Goal: Book appointment/travel/reservation

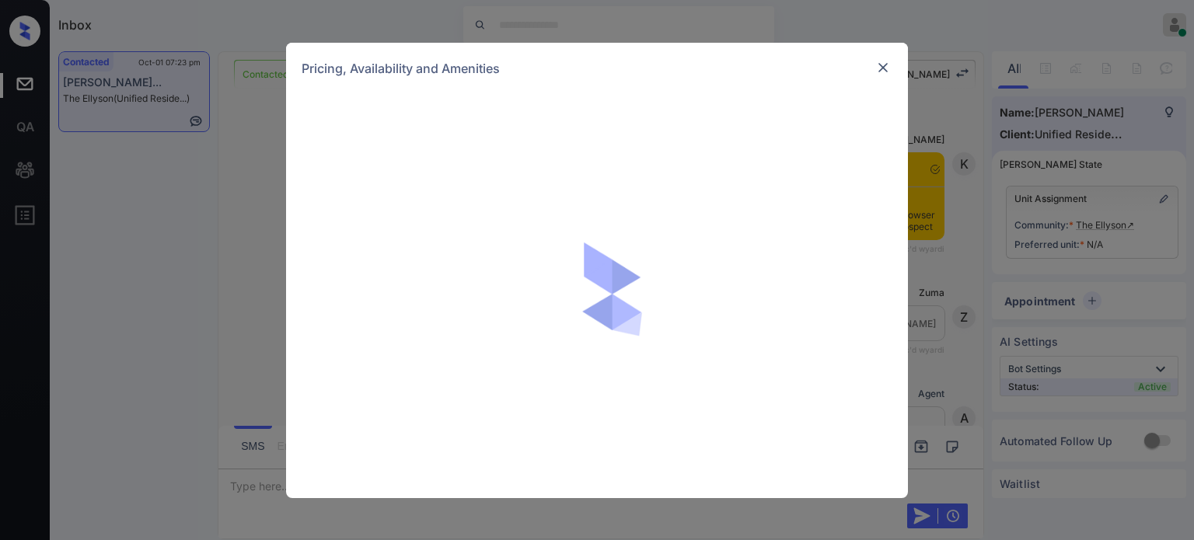
scroll to position [852, 0]
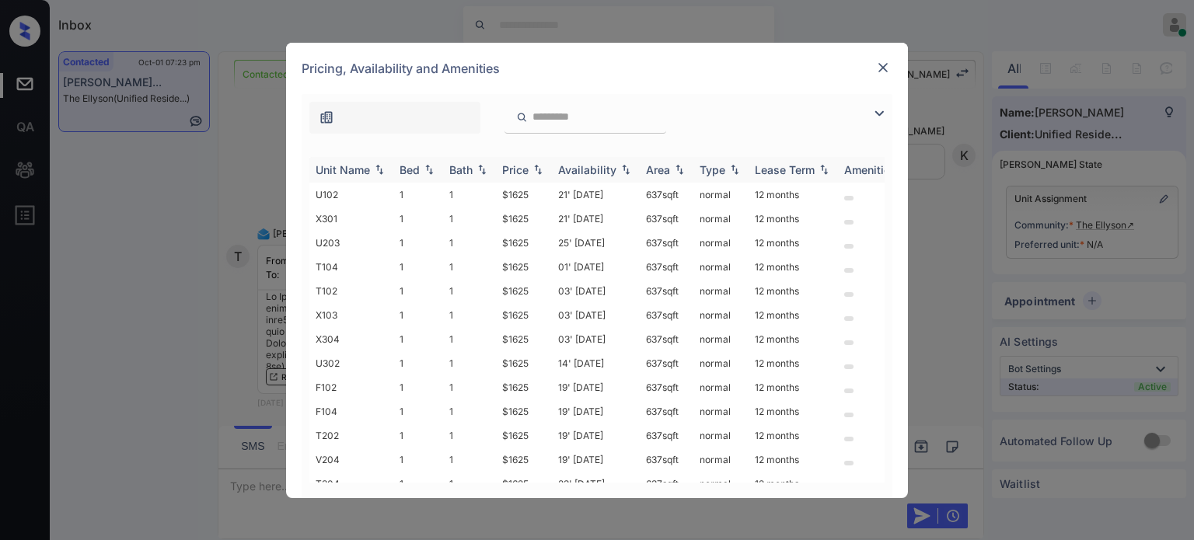
click at [526, 172] on div "Price" at bounding box center [515, 169] width 26 height 13
click at [567, 221] on td "21' [DATE]" at bounding box center [596, 219] width 88 height 24
click at [567, 221] on td "21' Aug 25" at bounding box center [596, 219] width 88 height 24
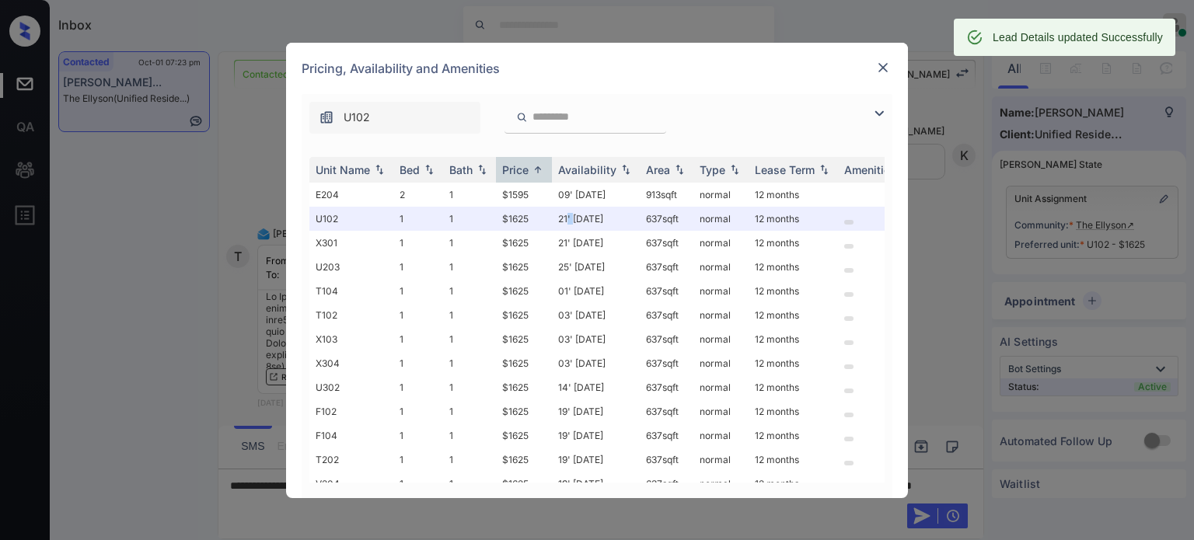
click at [888, 63] on img at bounding box center [883, 68] width 16 height 16
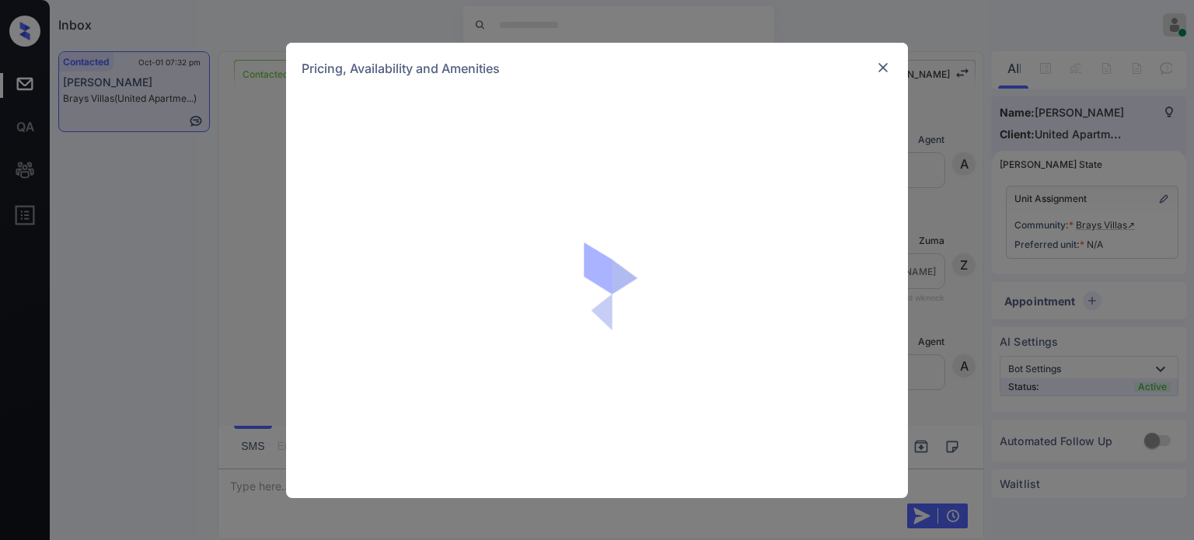
scroll to position [1779, 0]
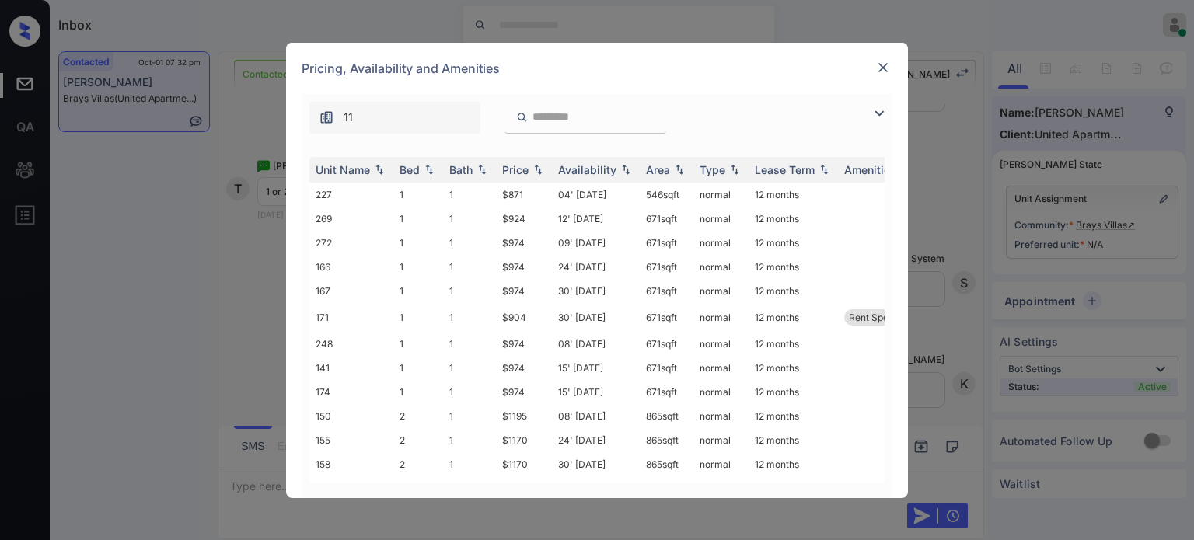
click at [877, 117] on img at bounding box center [879, 113] width 19 height 19
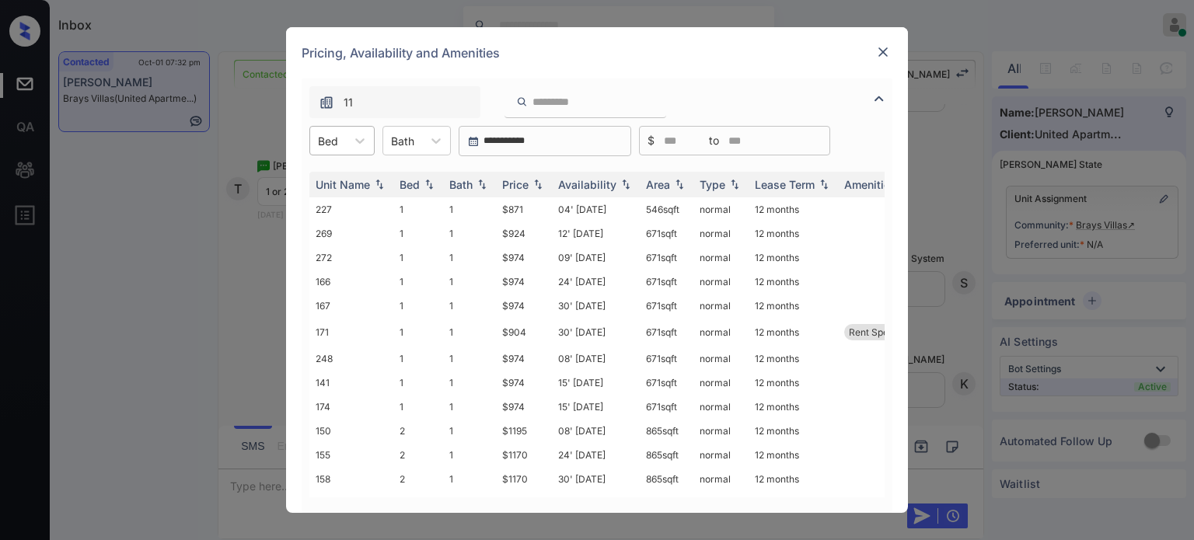
click at [340, 141] on div "Bed" at bounding box center [328, 141] width 36 height 23
click at [324, 180] on div "1" at bounding box center [341, 179] width 65 height 28
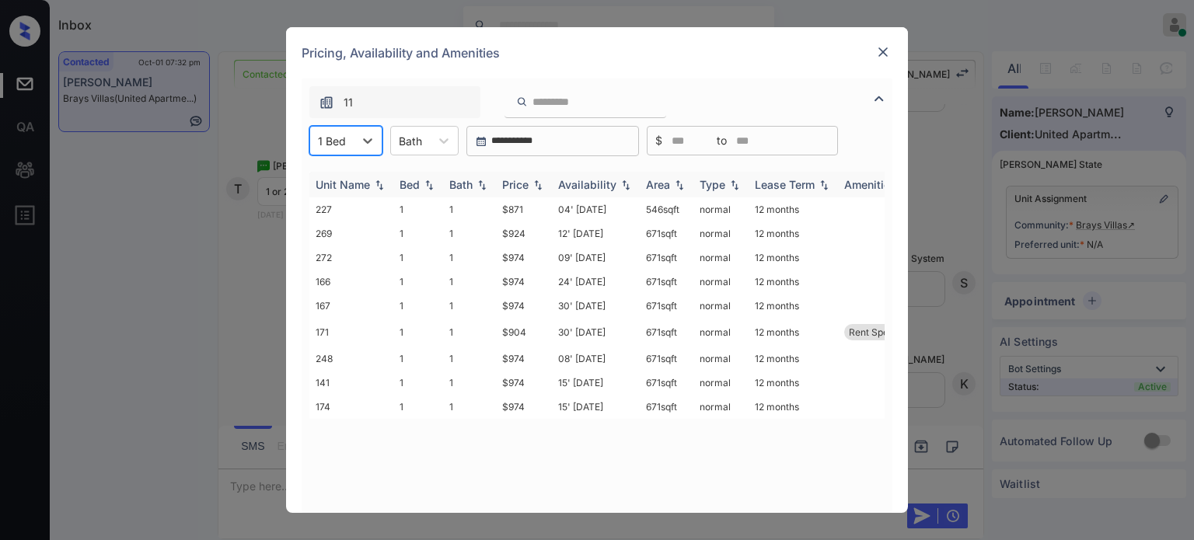
click at [532, 186] on img at bounding box center [538, 185] width 16 height 11
click at [532, 186] on img at bounding box center [538, 185] width 16 height 12
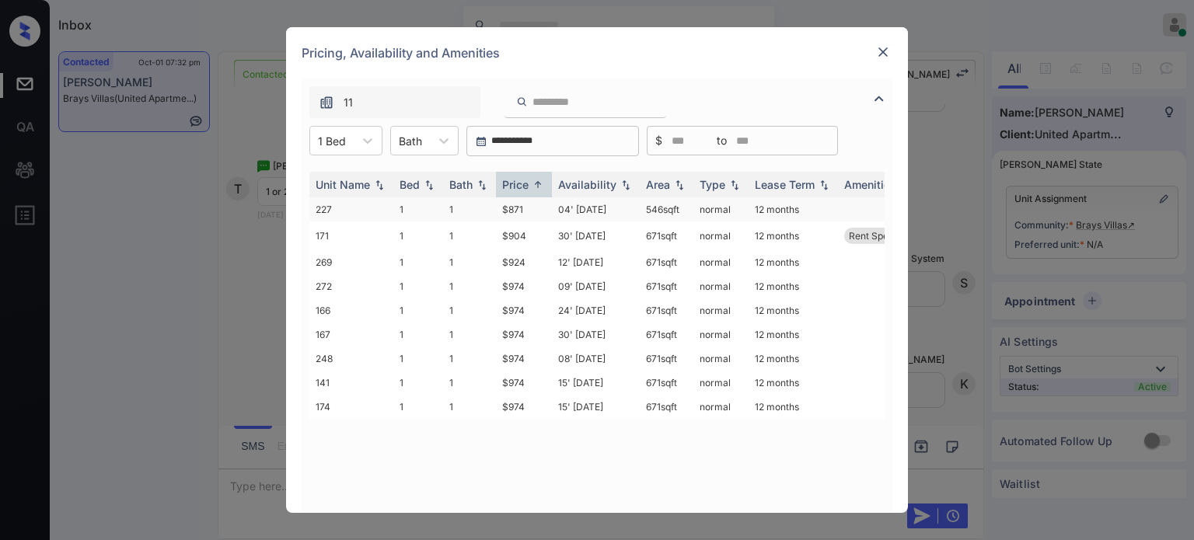
click at [616, 211] on td "04' Sep 25" at bounding box center [596, 209] width 88 height 24
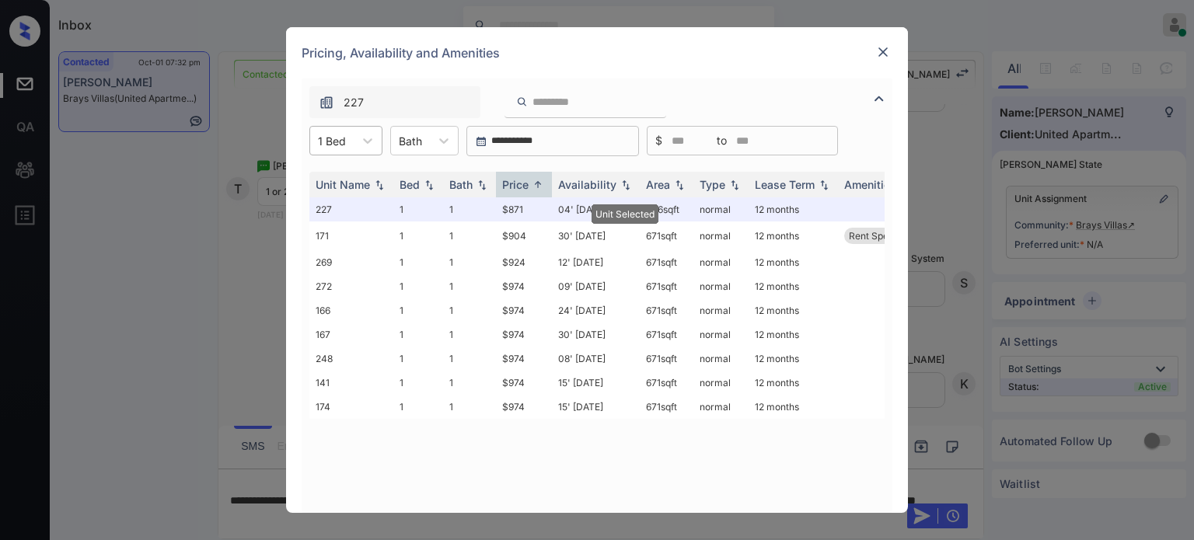
click at [348, 139] on div "1 Bed" at bounding box center [332, 141] width 44 height 23
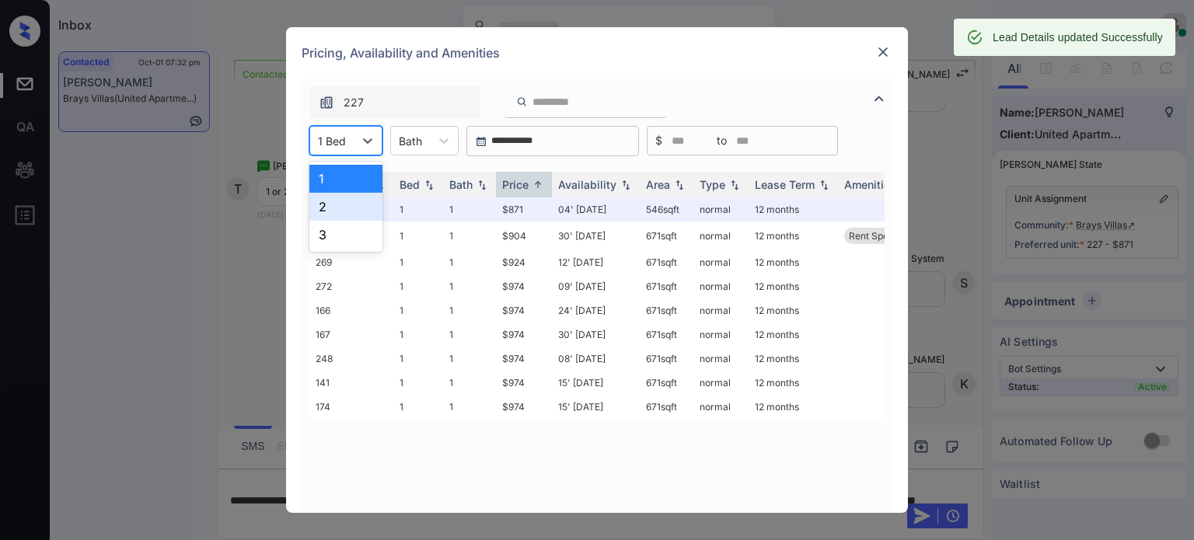
click at [337, 203] on div "2" at bounding box center [345, 207] width 73 height 28
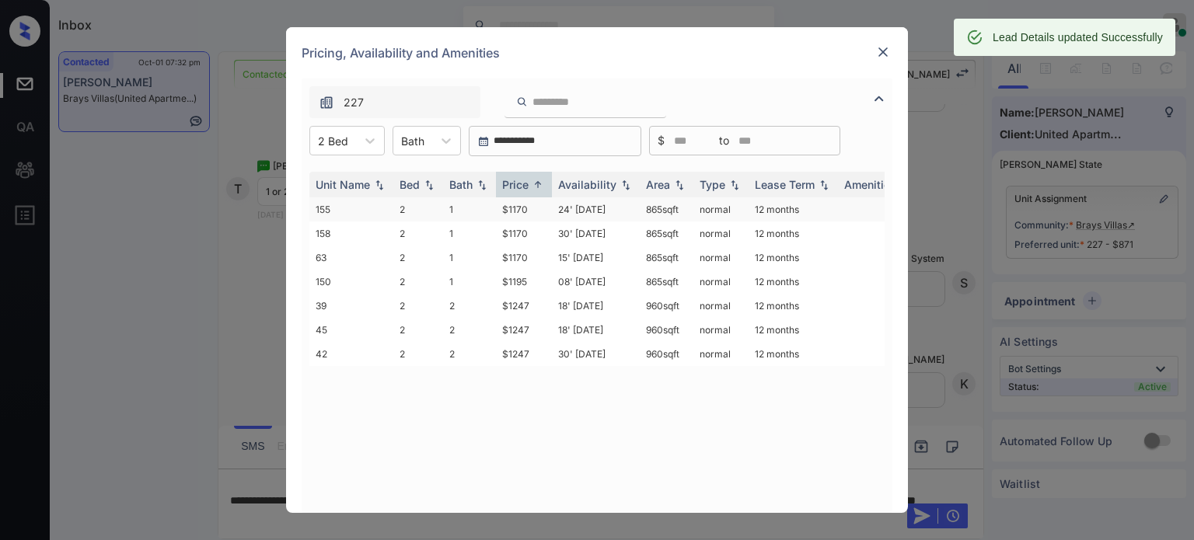
click at [594, 208] on td "24' Sep 25" at bounding box center [596, 209] width 88 height 24
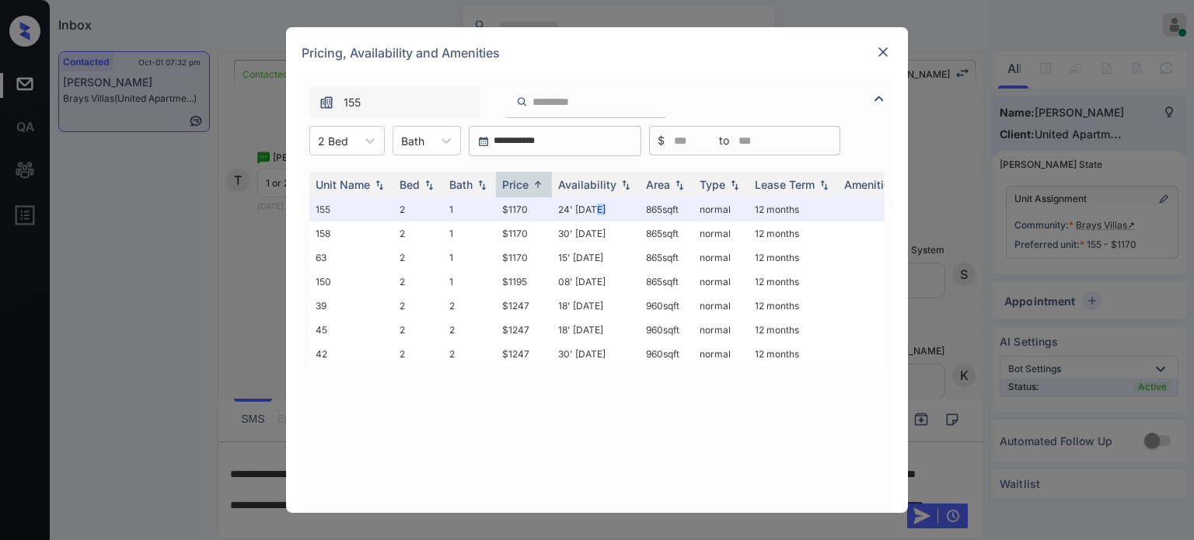
click at [889, 46] on img at bounding box center [883, 52] width 16 height 16
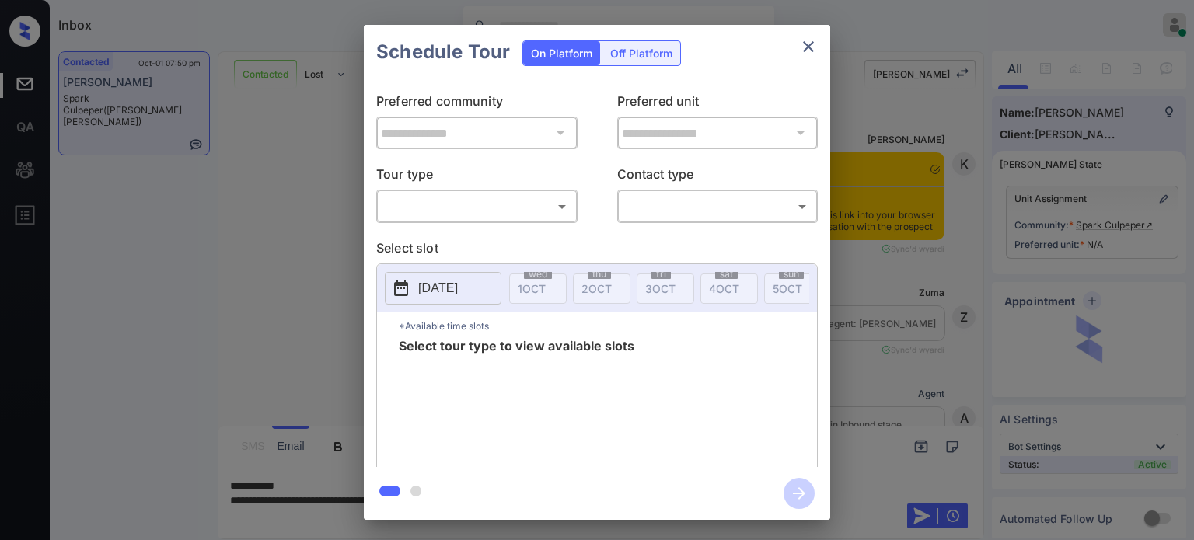
scroll to position [838, 0]
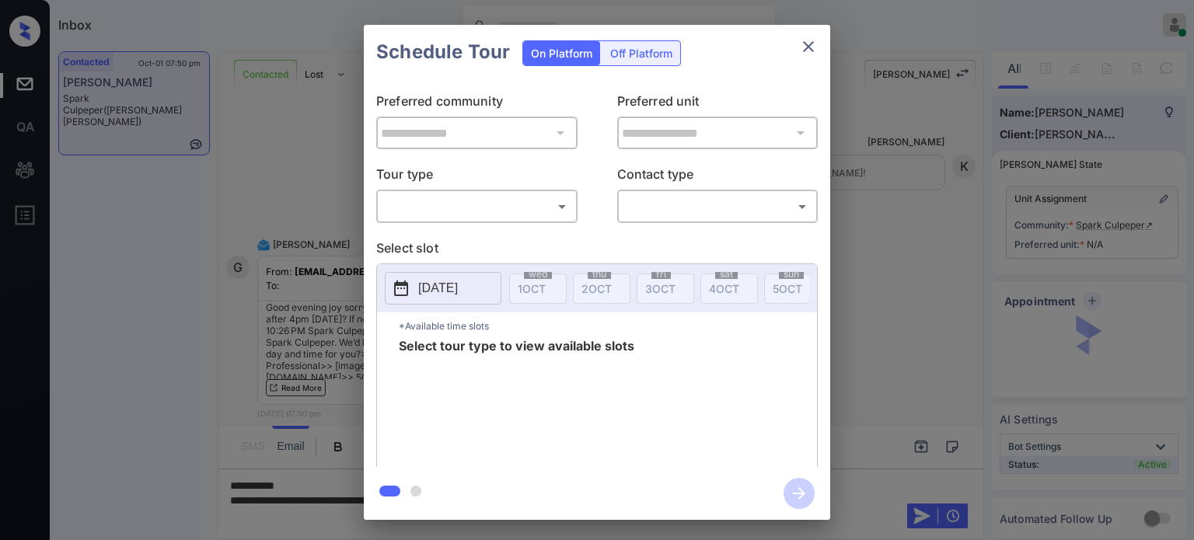
click at [450, 211] on body "Inbox Juan Carlos Manantan Online Set yourself offline Set yourself on break Pr…" at bounding box center [597, 270] width 1194 height 540
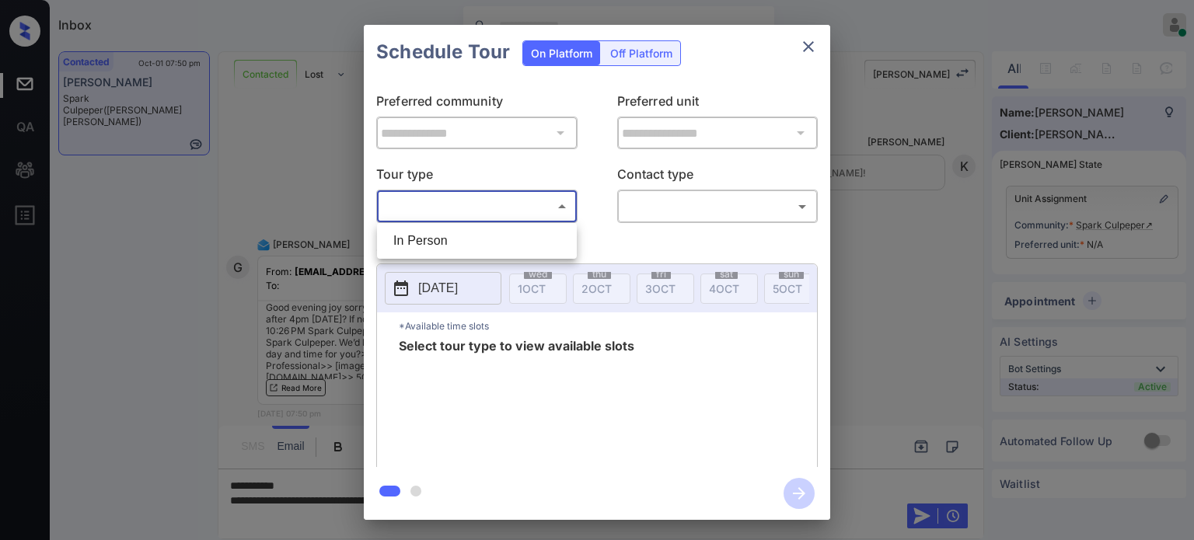
click at [445, 232] on li "In Person" at bounding box center [477, 241] width 192 height 28
type input "********"
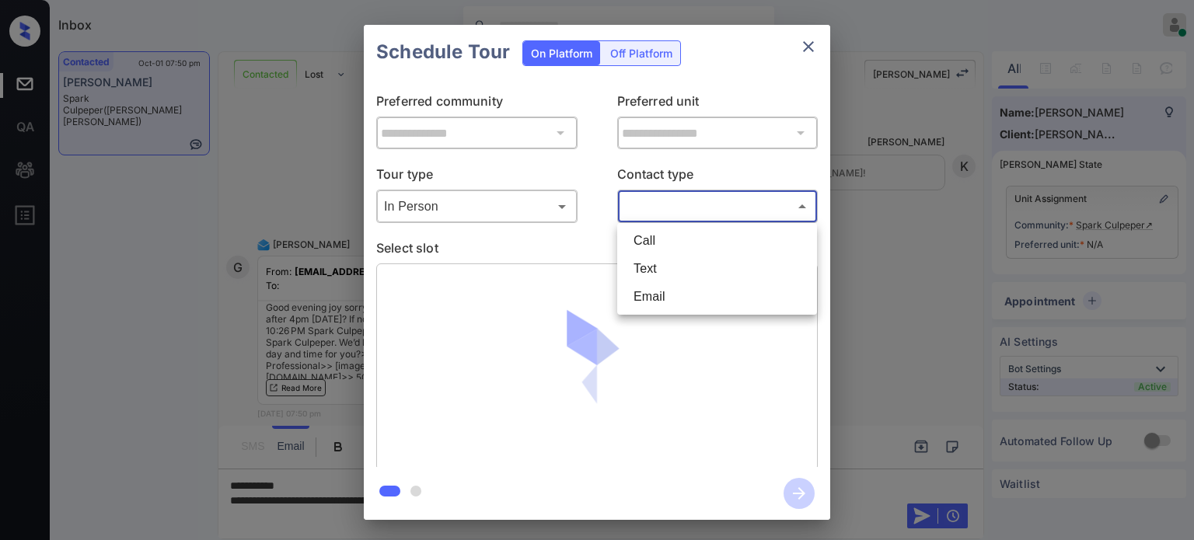
click at [689, 205] on body "Inbox Juan Carlos Manantan Online Set yourself offline Set yourself on break Pr…" at bounding box center [597, 270] width 1194 height 540
click at [672, 271] on li "Text" at bounding box center [717, 269] width 192 height 28
type input "****"
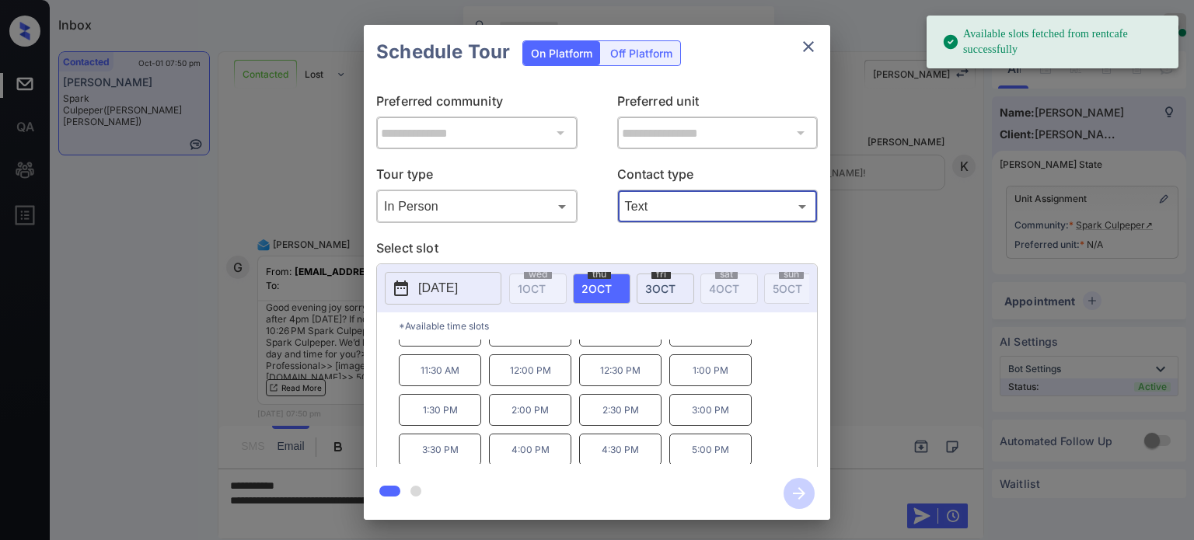
scroll to position [25, 0]
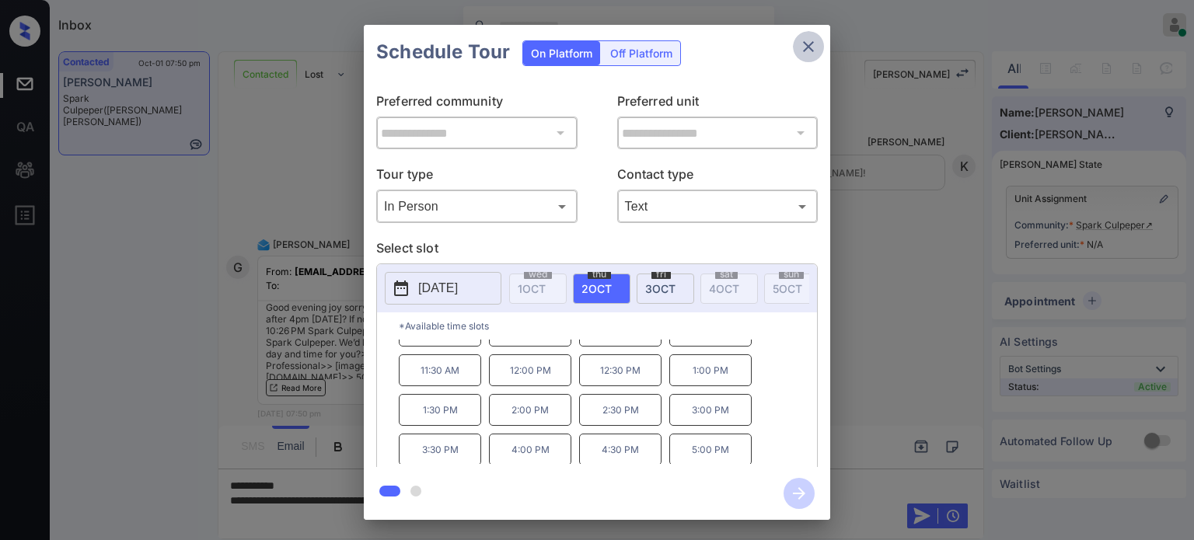
click at [815, 49] on icon "close" at bounding box center [808, 46] width 19 height 19
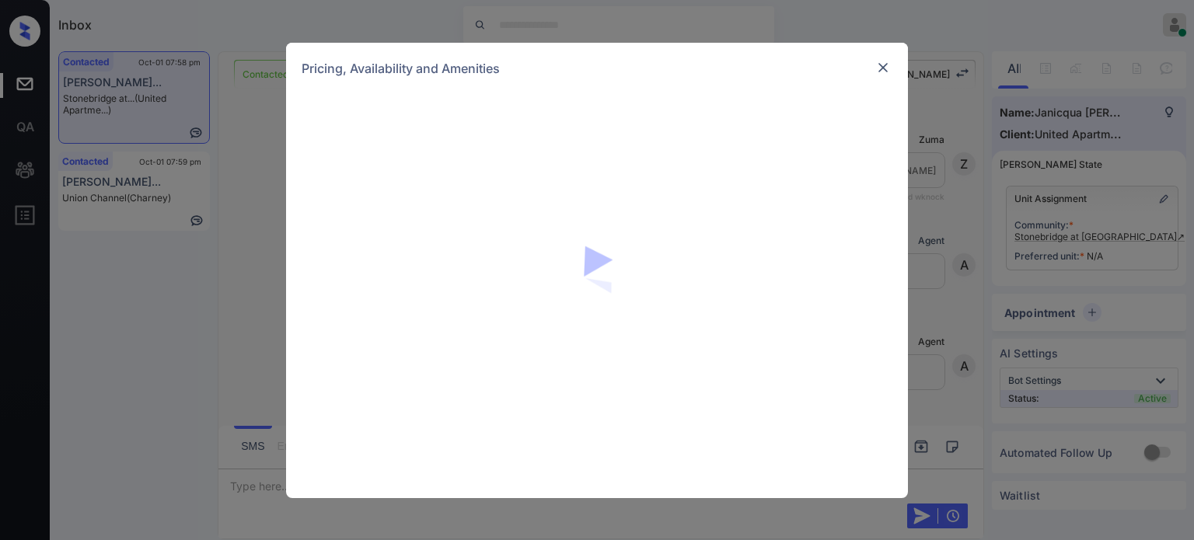
scroll to position [1598, 0]
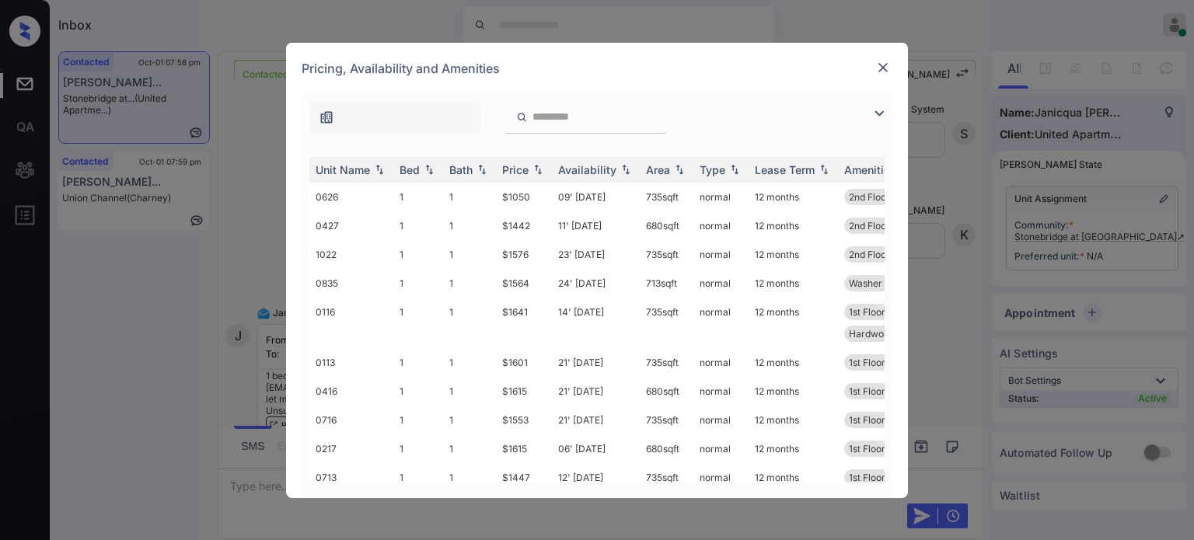
click at [877, 113] on img at bounding box center [879, 113] width 19 height 19
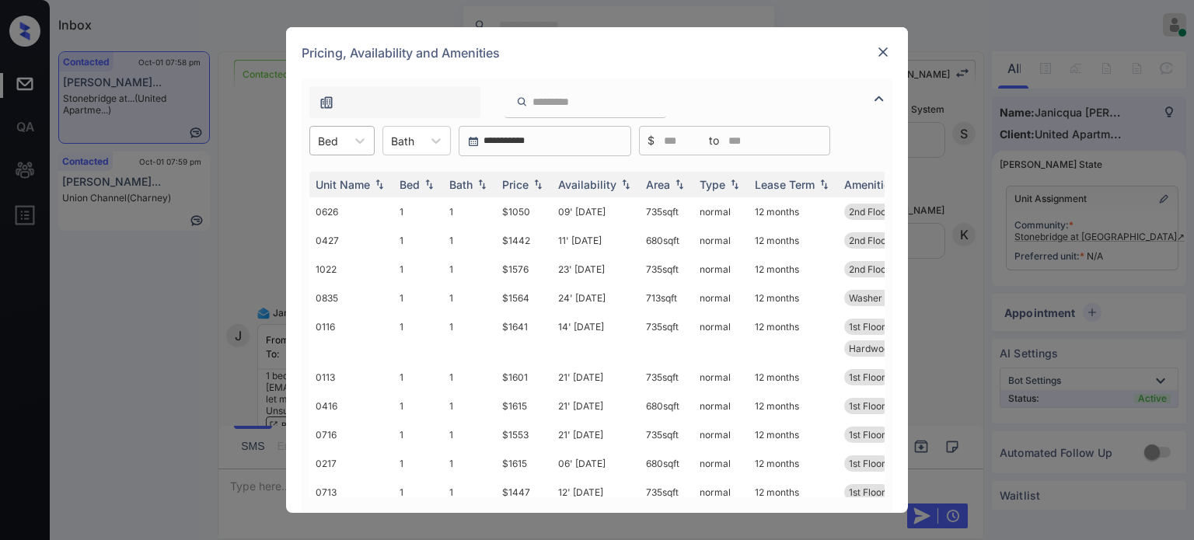
click at [334, 139] on div at bounding box center [328, 141] width 20 height 16
click at [337, 183] on div "1" at bounding box center [341, 179] width 65 height 28
click at [529, 188] on div "Price" at bounding box center [524, 184] width 44 height 13
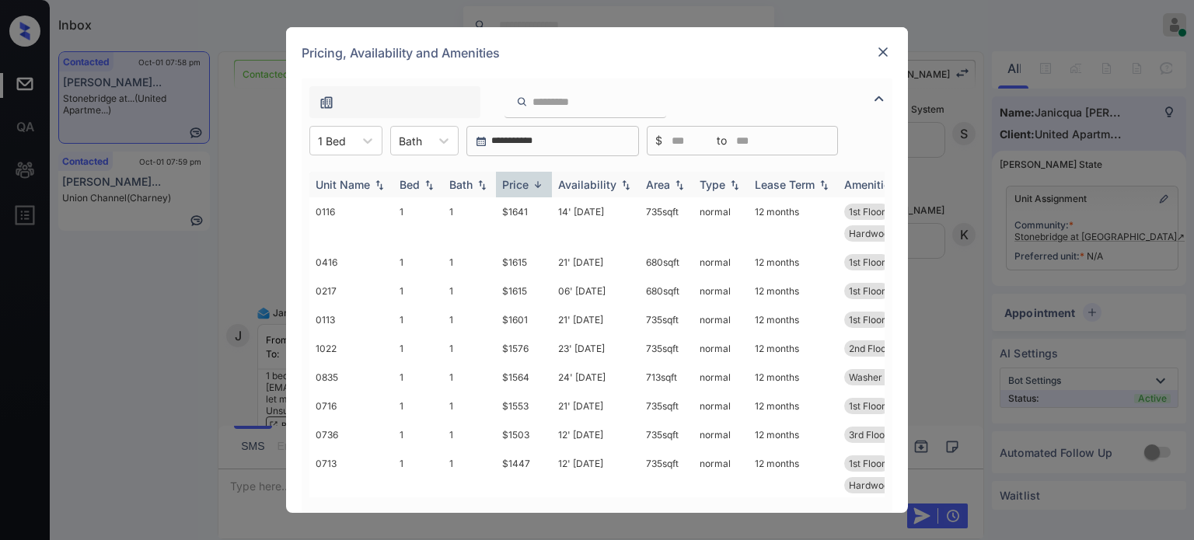
click at [529, 188] on div "Price" at bounding box center [524, 184] width 44 height 13
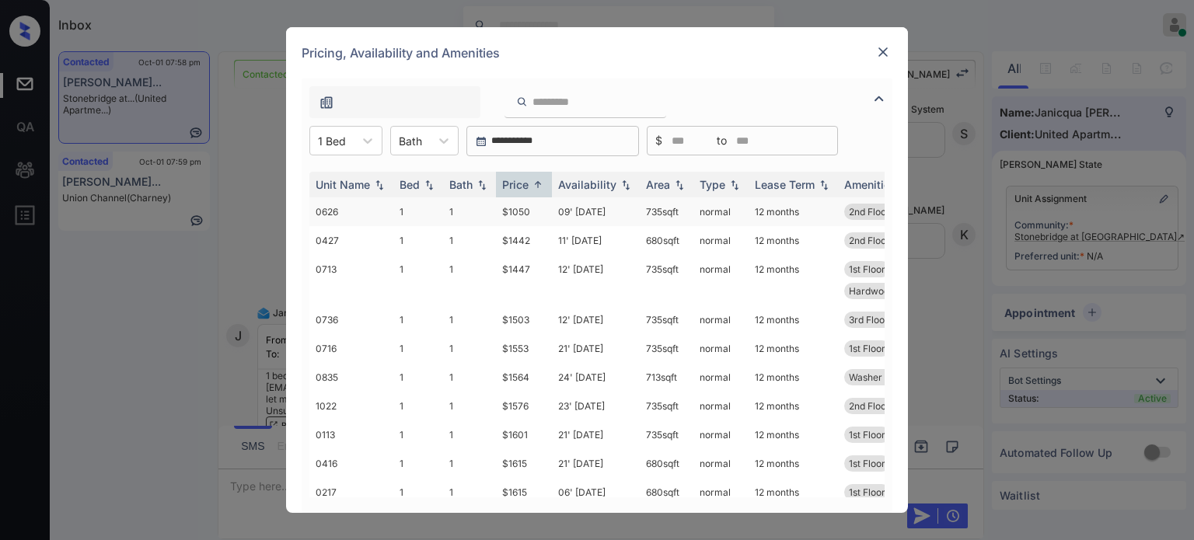
click at [611, 213] on td "09' Aug 25" at bounding box center [596, 211] width 88 height 29
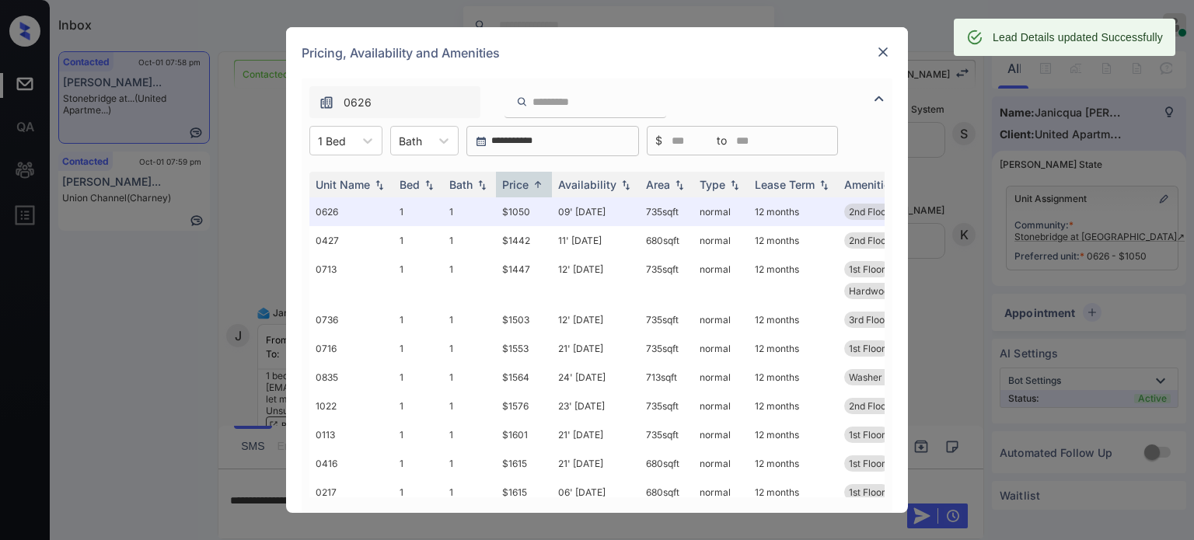
click at [883, 56] on img at bounding box center [883, 52] width 16 height 16
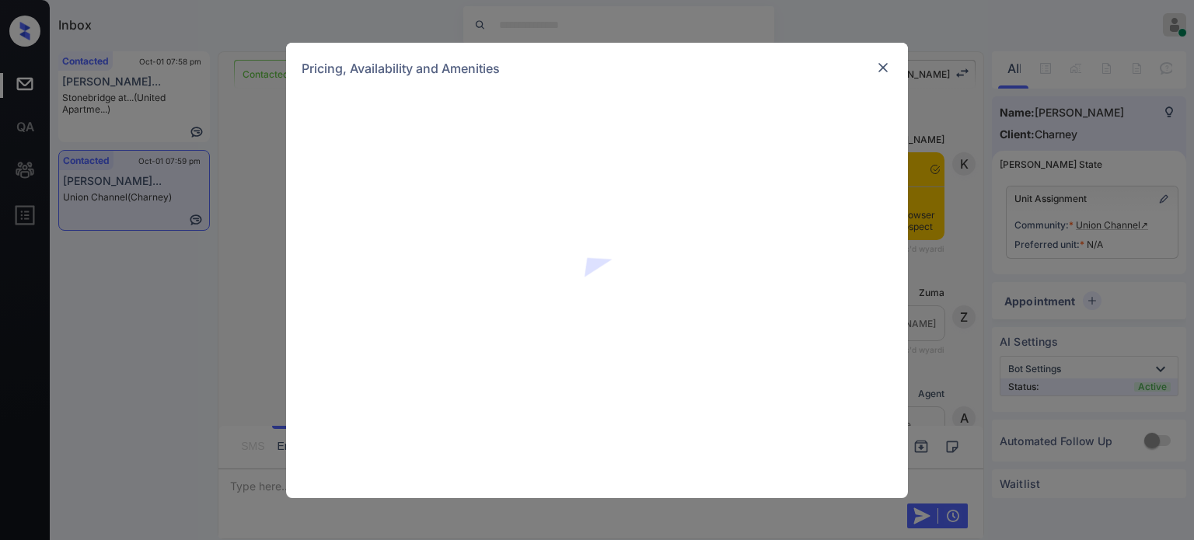
scroll to position [1776, 0]
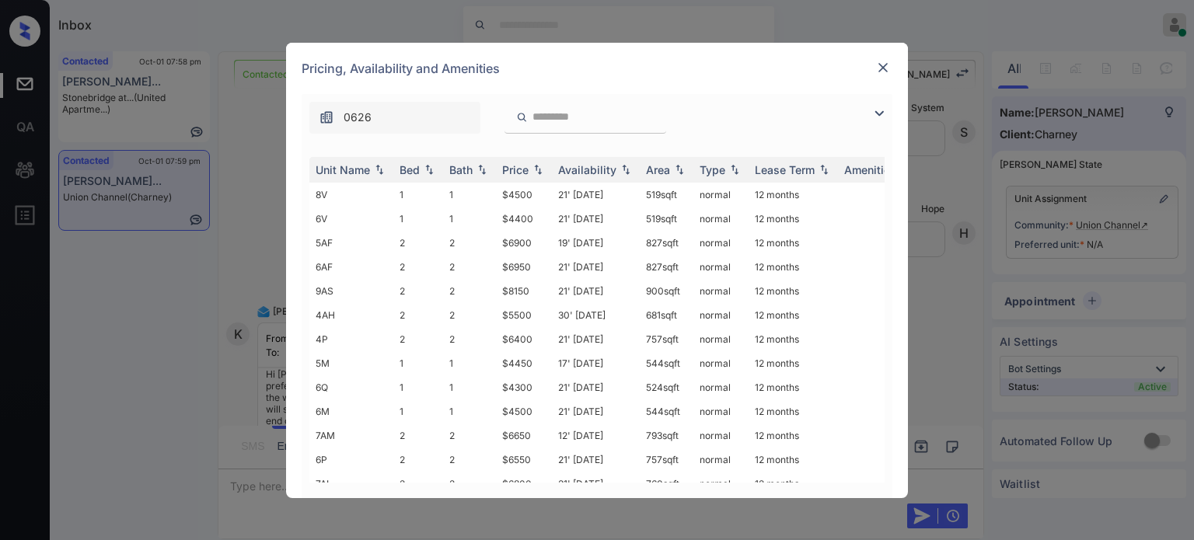
click at [874, 114] on img at bounding box center [879, 113] width 19 height 19
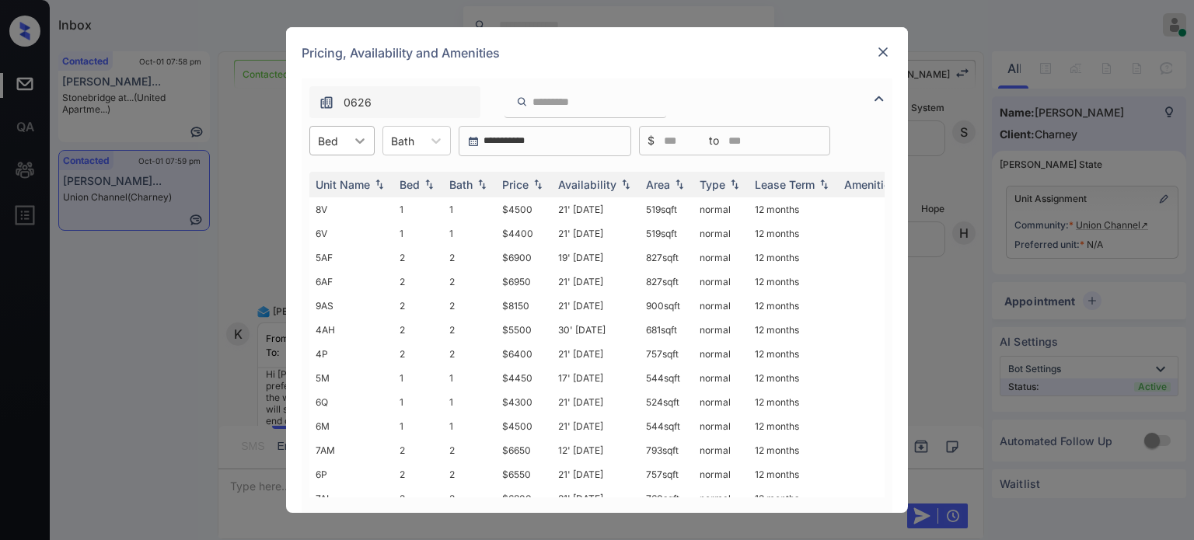
click at [358, 145] on icon at bounding box center [360, 141] width 16 height 16
click at [348, 176] on div "1" at bounding box center [341, 179] width 65 height 28
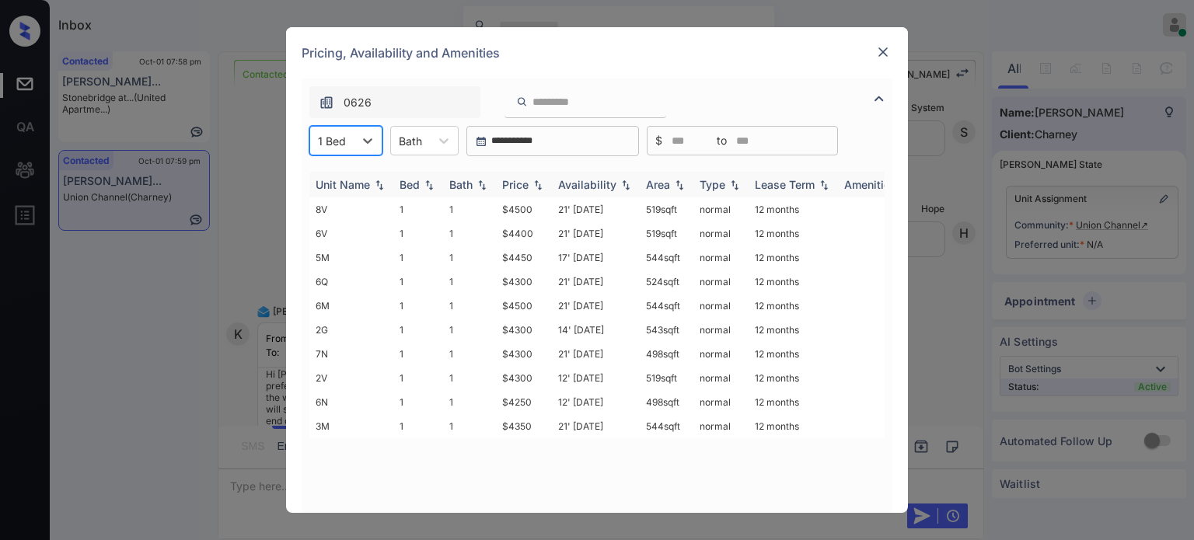
click at [513, 184] on div "Price" at bounding box center [515, 184] width 26 height 13
click at [583, 212] on td "12' Aug 25" at bounding box center [596, 209] width 88 height 24
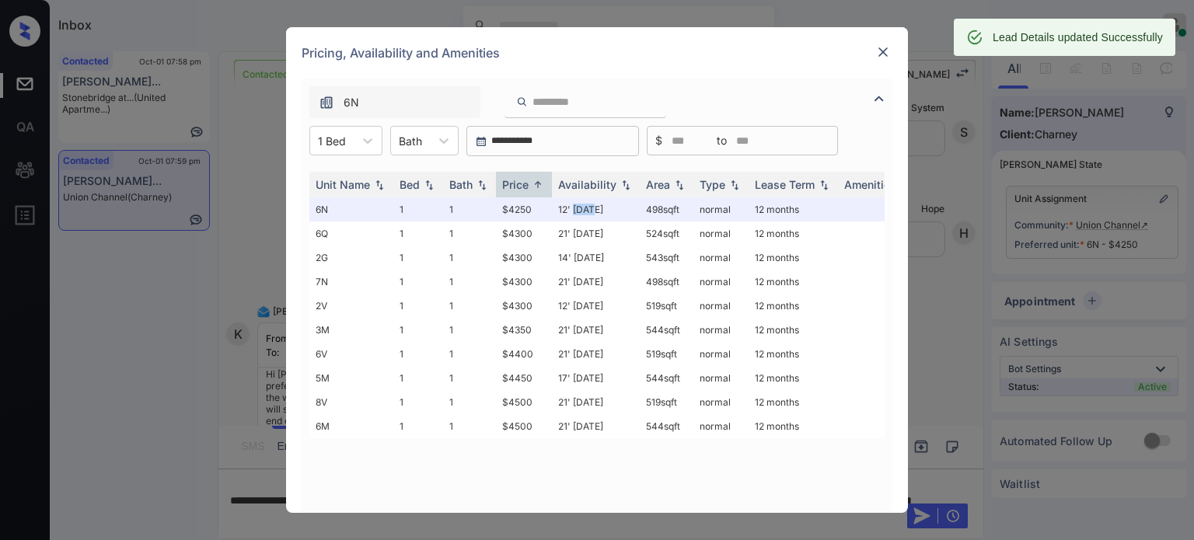
click at [887, 56] on img at bounding box center [883, 52] width 16 height 16
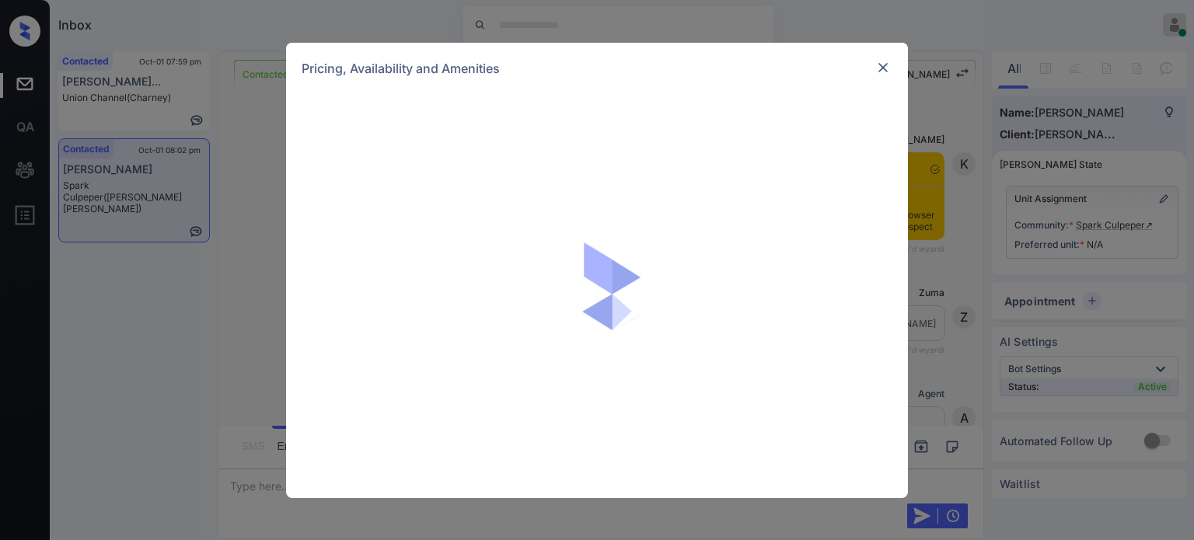
scroll to position [1349, 0]
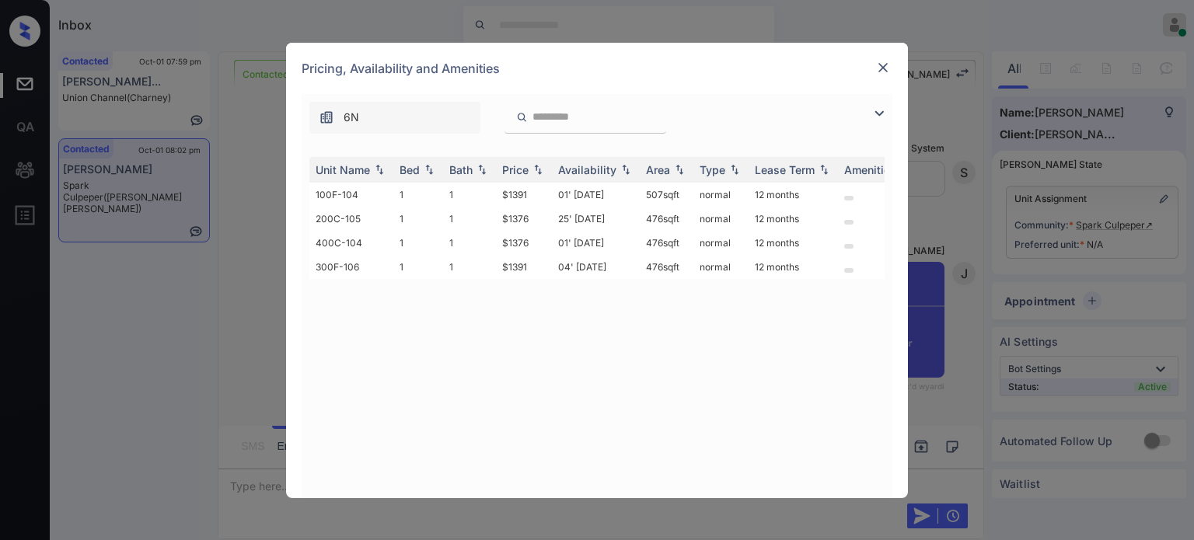
click at [878, 114] on img at bounding box center [879, 113] width 19 height 19
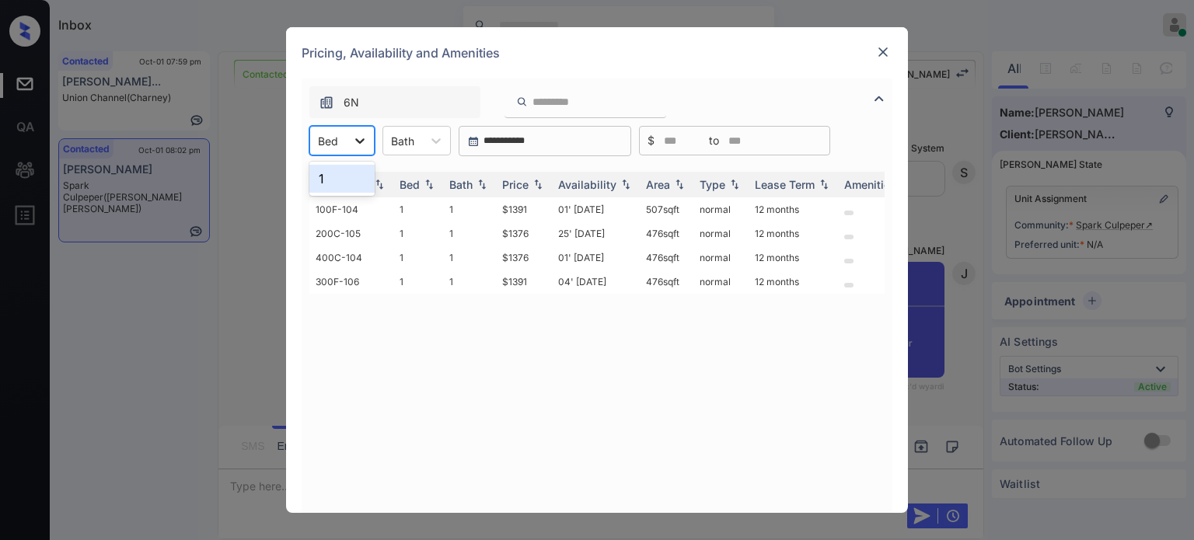
click at [353, 146] on icon at bounding box center [360, 141] width 16 height 16
click at [340, 177] on div "1" at bounding box center [341, 179] width 65 height 28
click at [531, 183] on img at bounding box center [538, 185] width 16 height 11
click at [531, 183] on img at bounding box center [538, 185] width 16 height 12
click at [606, 212] on td "25' Sep 25" at bounding box center [596, 209] width 88 height 24
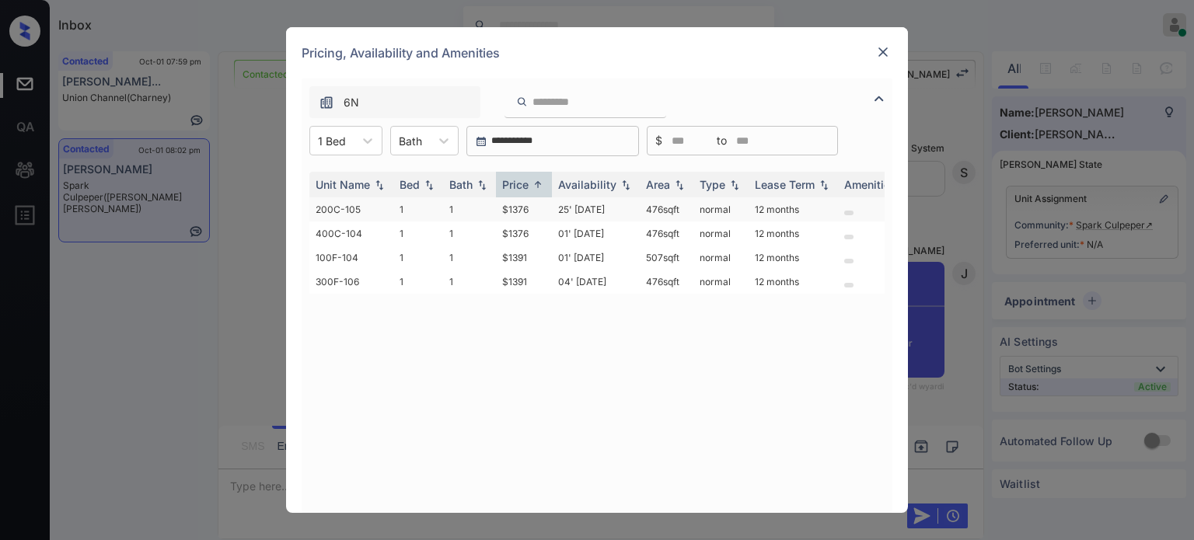
click at [606, 212] on td "25' Sep 25" at bounding box center [596, 209] width 88 height 24
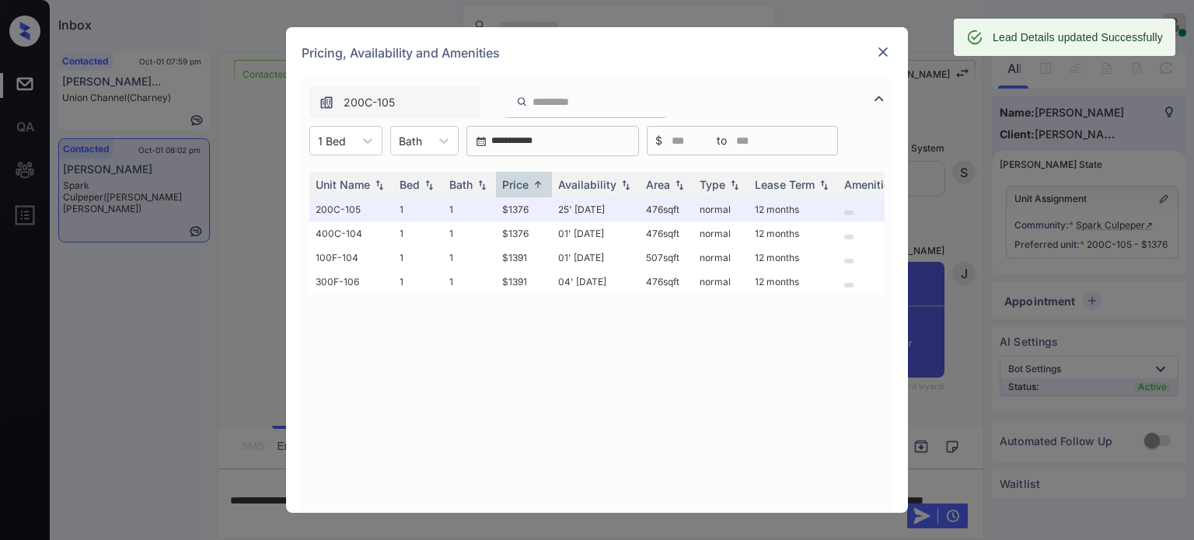
click at [881, 58] on img at bounding box center [883, 52] width 16 height 16
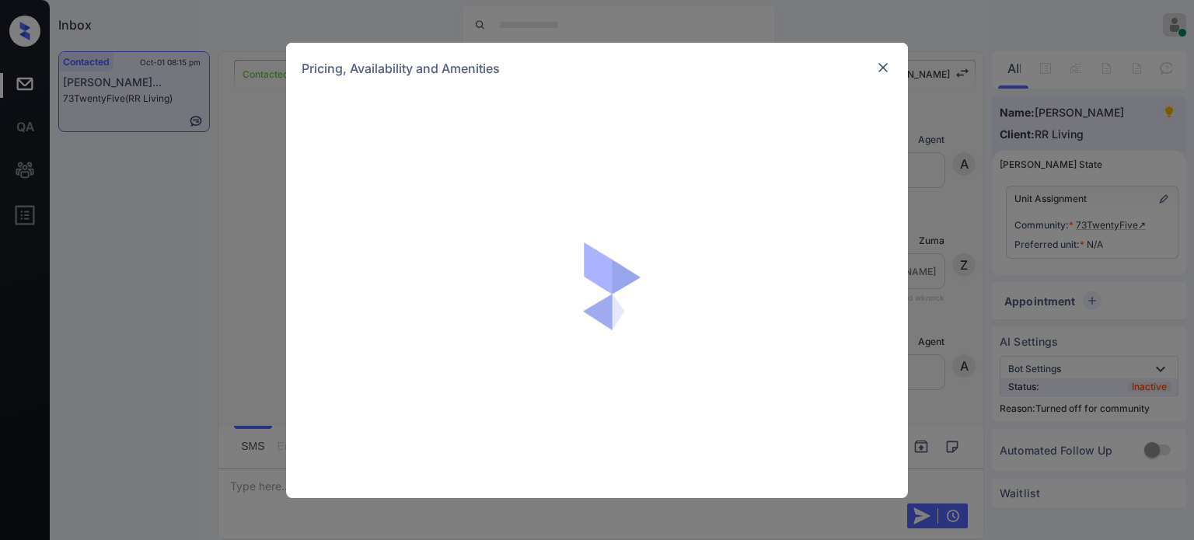
scroll to position [1171, 0]
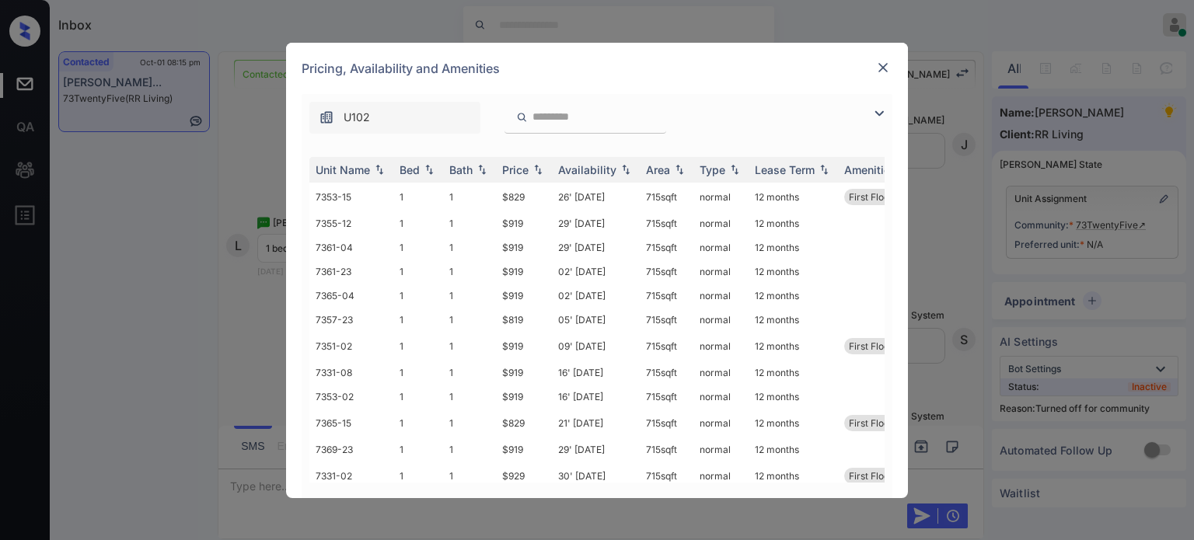
click at [880, 99] on div "U102" at bounding box center [597, 114] width 591 height 40
click at [878, 110] on img at bounding box center [879, 113] width 19 height 19
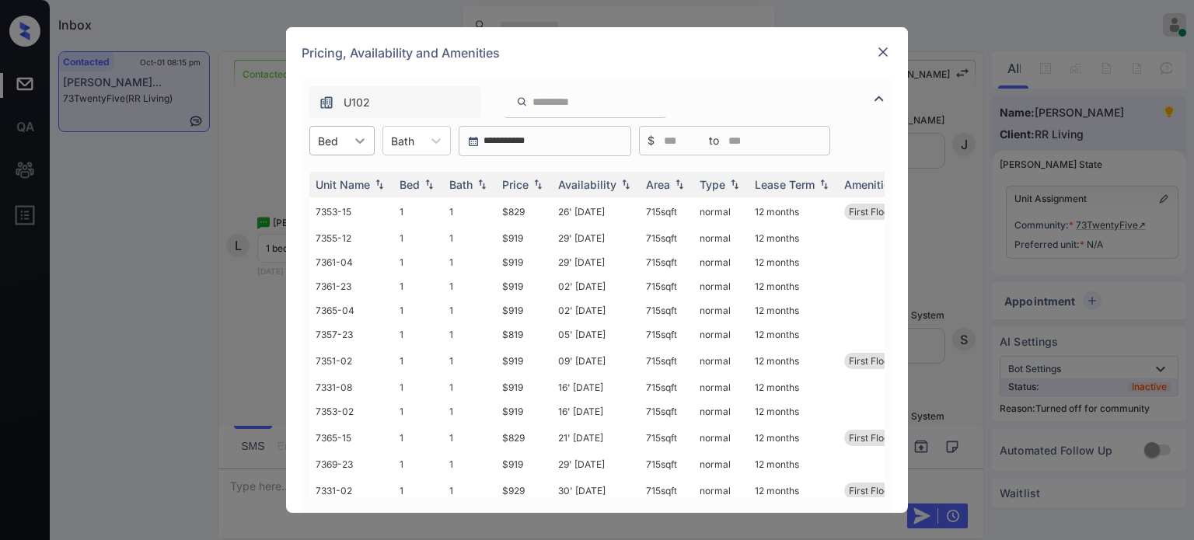
click at [353, 144] on icon at bounding box center [360, 141] width 16 height 16
click at [346, 190] on div "1" at bounding box center [341, 179] width 65 height 28
type input "*"
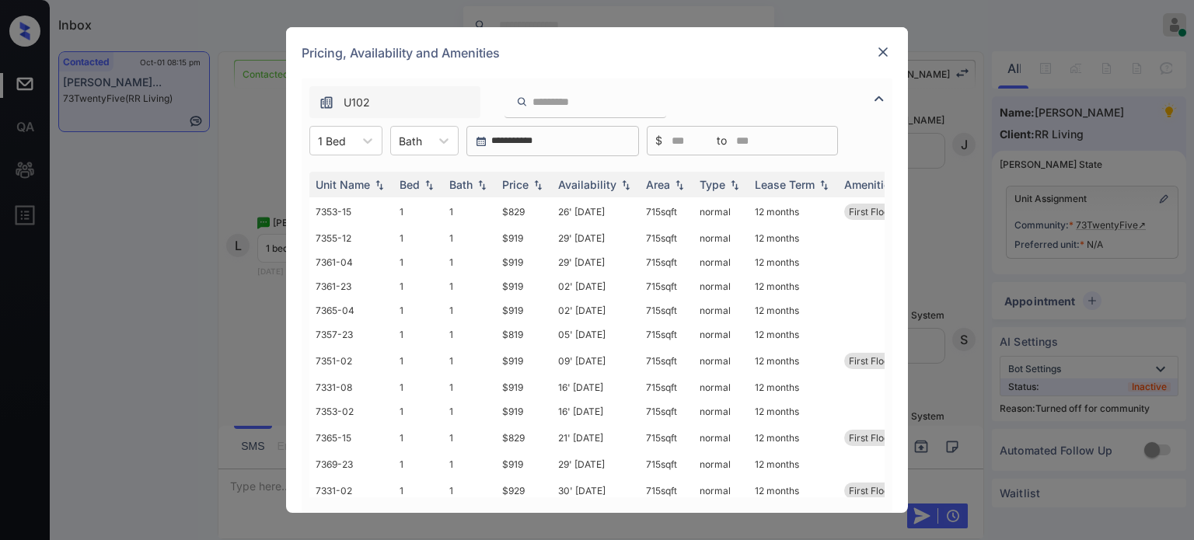
click at [483, 165] on div "Unit Name Bed Bath Price Availability Area Type Lease Term Amenities 7353-15 1 …" at bounding box center [597, 334] width 591 height 357
click at [532, 183] on img at bounding box center [538, 185] width 16 height 11
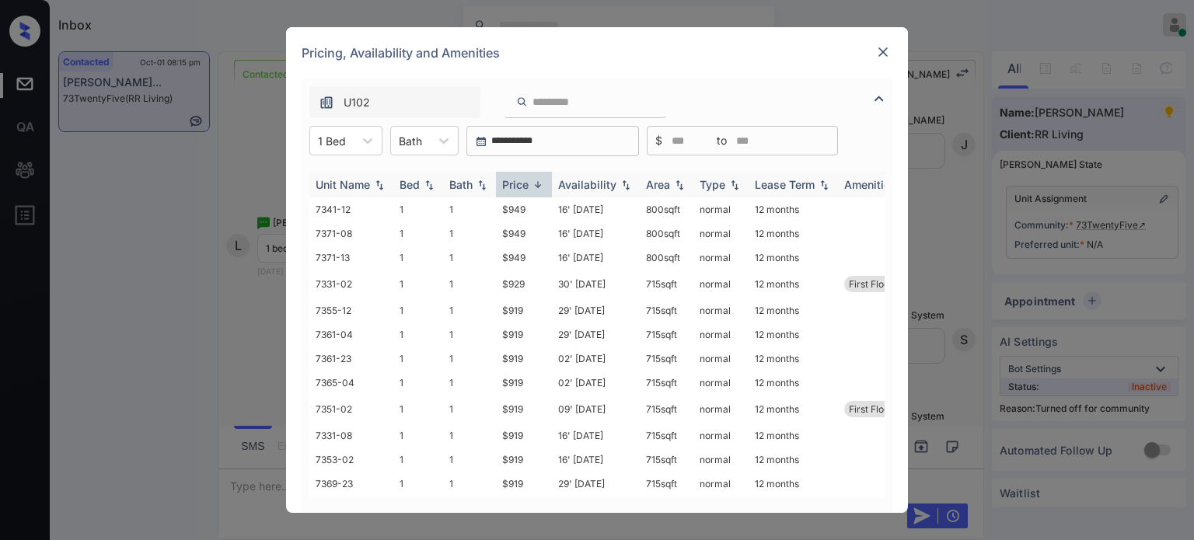
click at [532, 183] on img at bounding box center [538, 185] width 16 height 12
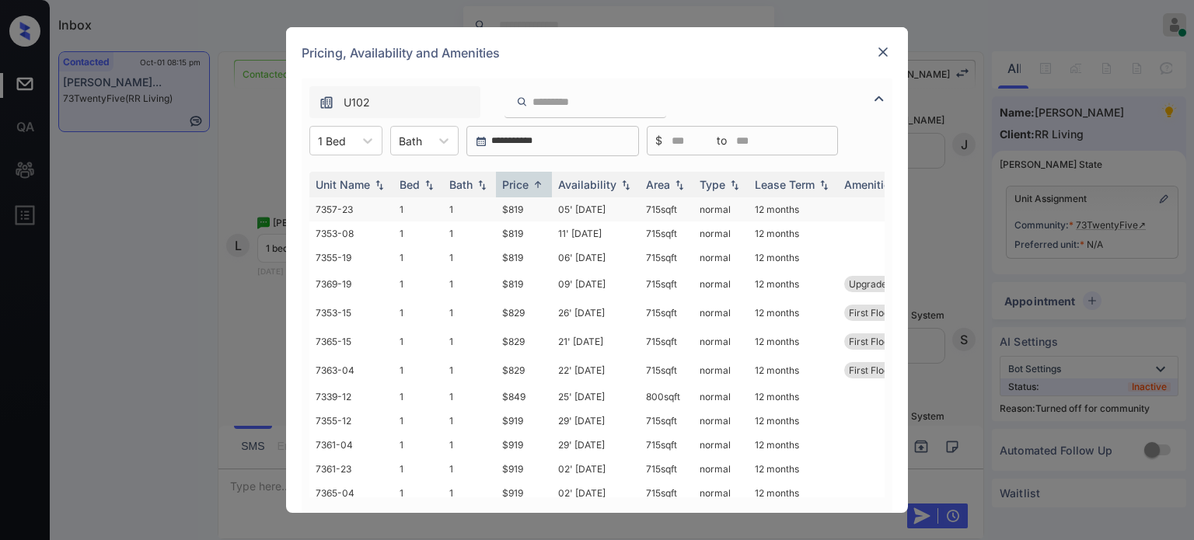
click at [592, 209] on td "05' Aug 25" at bounding box center [596, 209] width 88 height 24
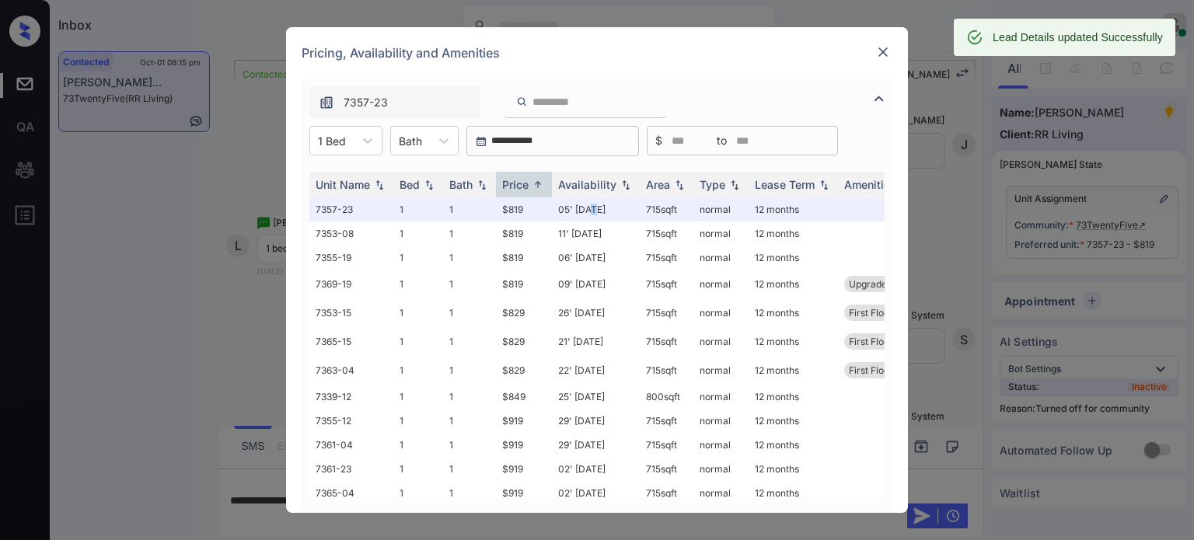
click at [880, 57] on img at bounding box center [883, 52] width 16 height 16
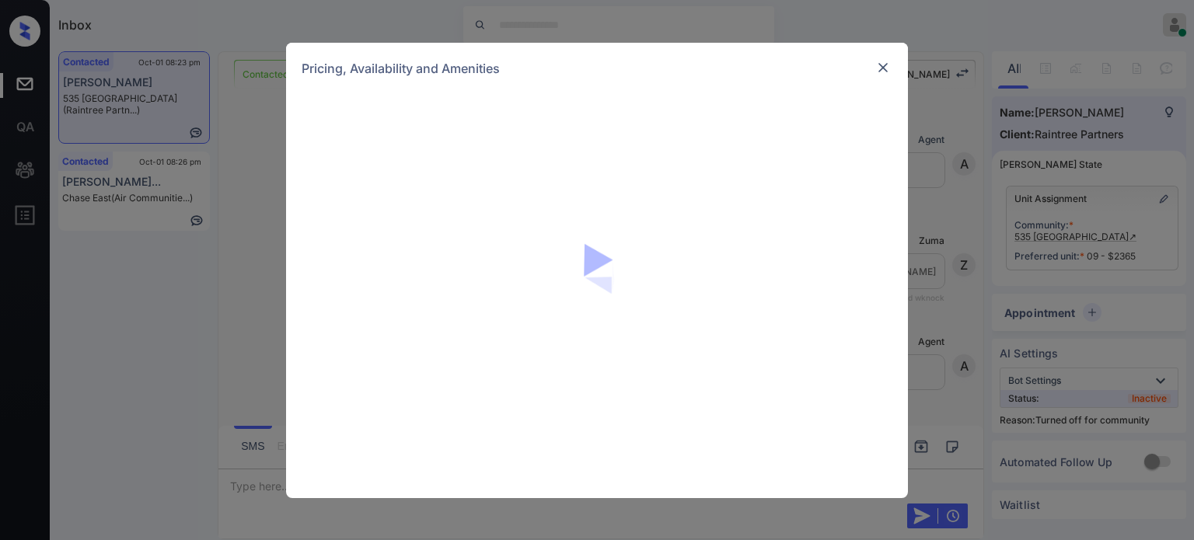
scroll to position [1601, 0]
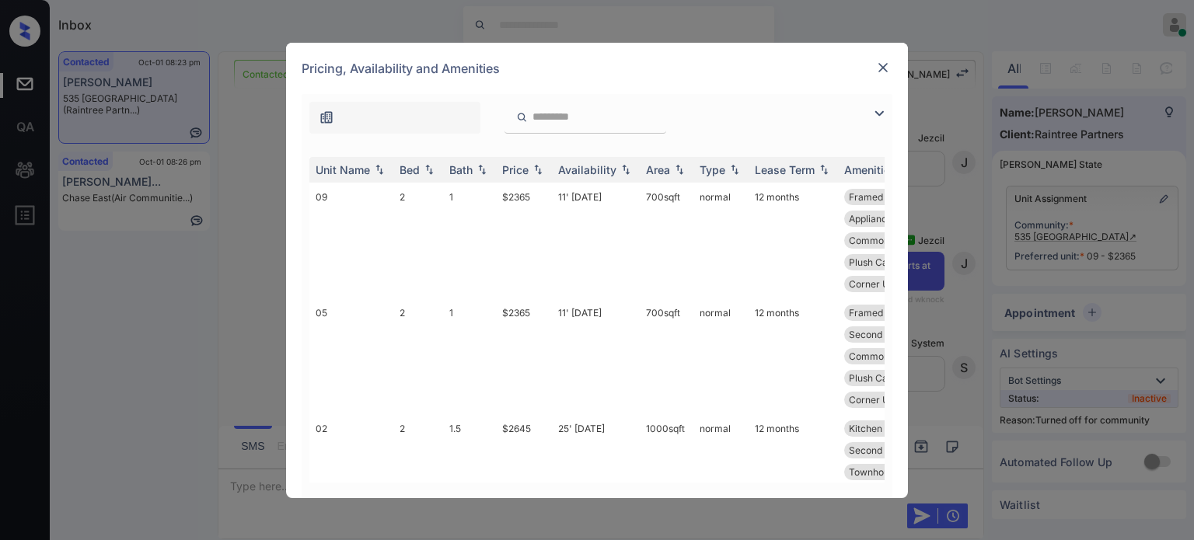
click at [874, 104] on img at bounding box center [879, 113] width 19 height 19
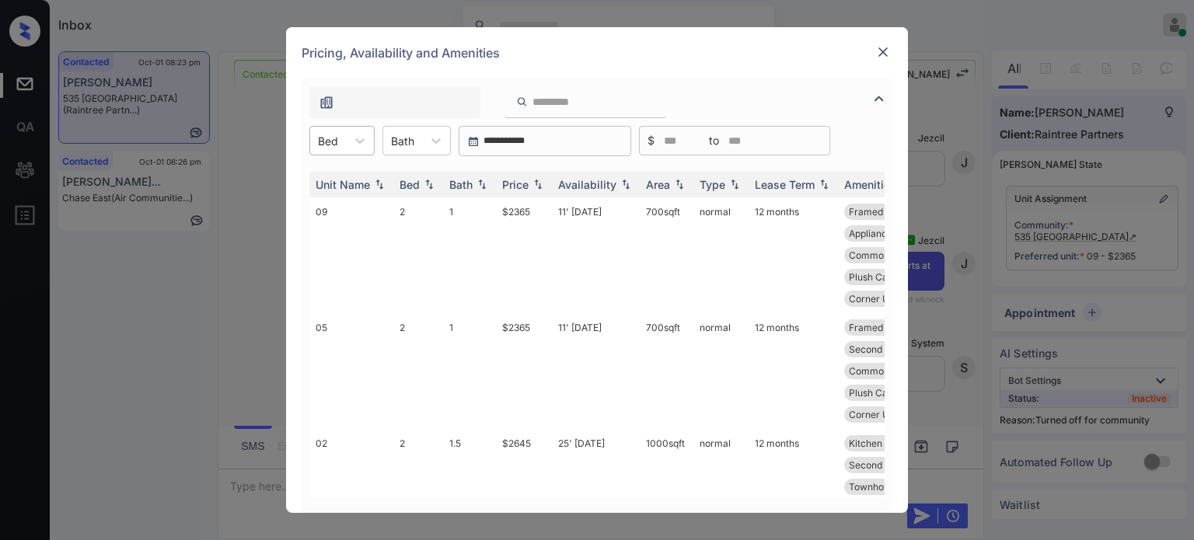
click at [336, 141] on div at bounding box center [328, 141] width 20 height 16
click at [334, 204] on div "3" at bounding box center [341, 207] width 65 height 28
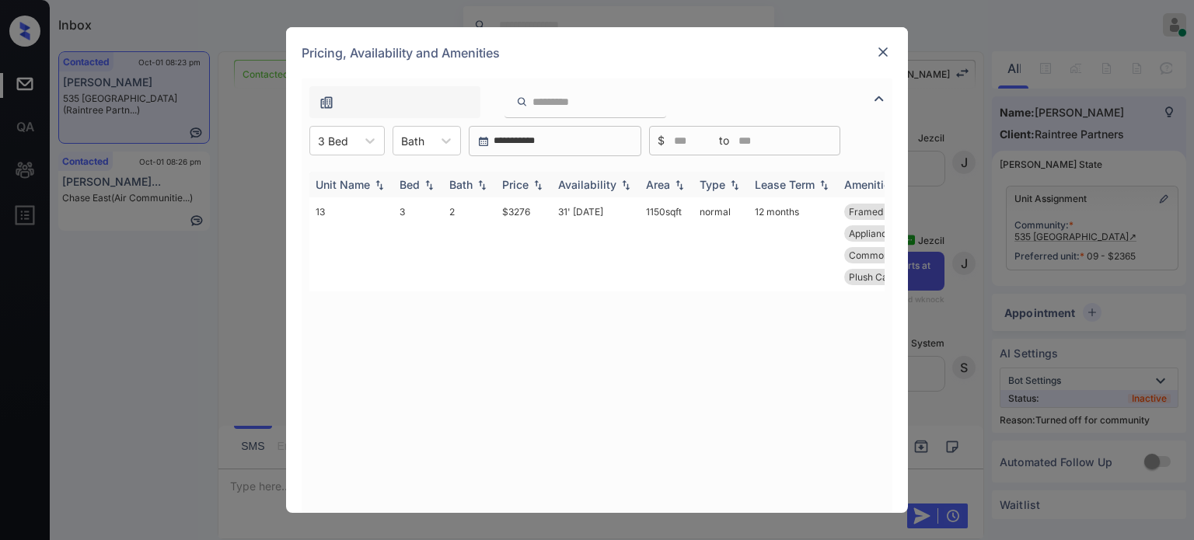
click at [522, 183] on div "Price" at bounding box center [515, 184] width 26 height 13
click at [886, 45] on img at bounding box center [883, 52] width 16 height 16
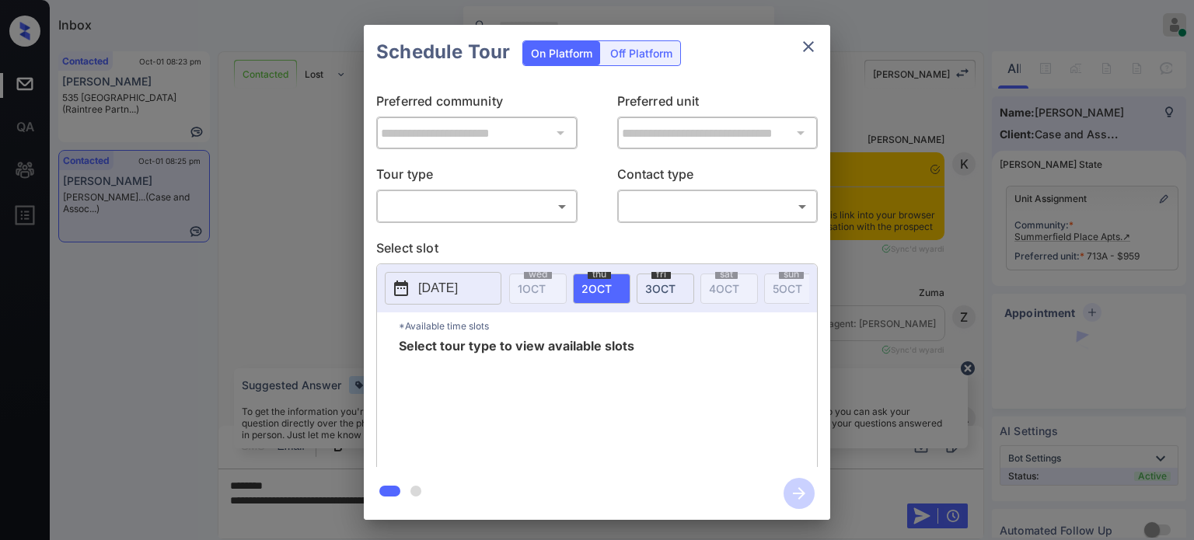
scroll to position [3151, 0]
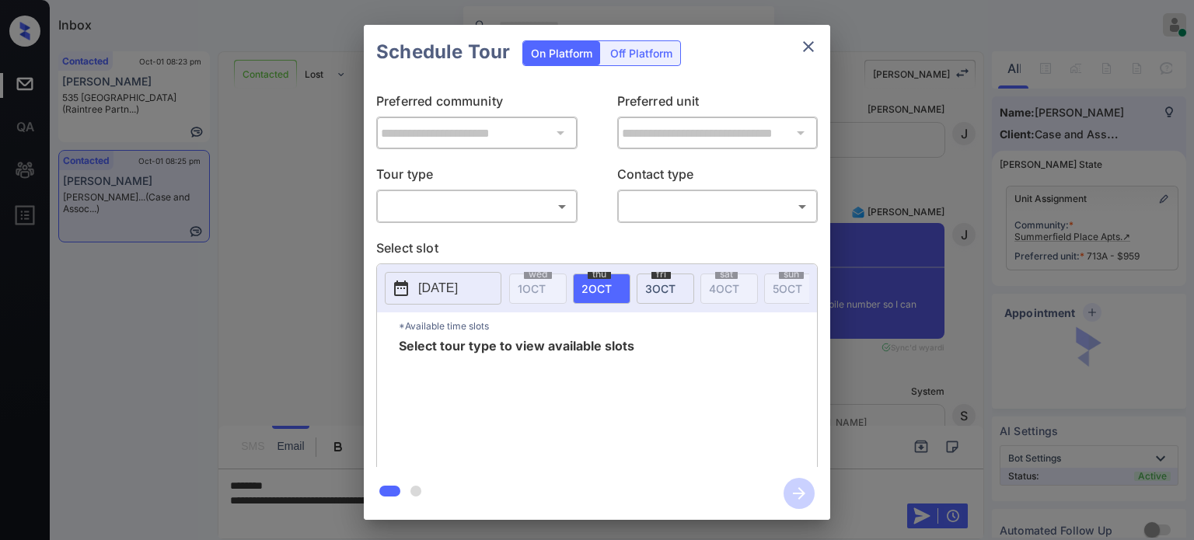
click at [494, 220] on div "​ ​" at bounding box center [476, 206] width 201 height 33
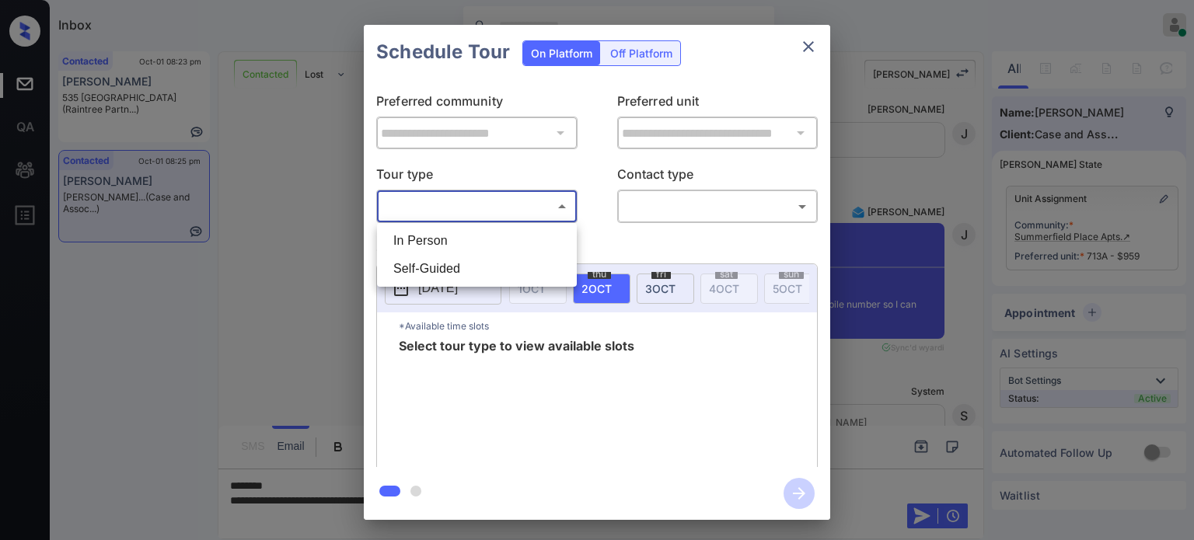
click at [447, 217] on body "Inbox [PERSON_NAME] Online Set yourself offline Set yourself on break Profile S…" at bounding box center [597, 270] width 1194 height 540
drag, startPoint x: 438, startPoint y: 243, endPoint x: 542, endPoint y: 231, distance: 104.9
click at [438, 243] on li "In Person" at bounding box center [477, 241] width 192 height 28
type input "********"
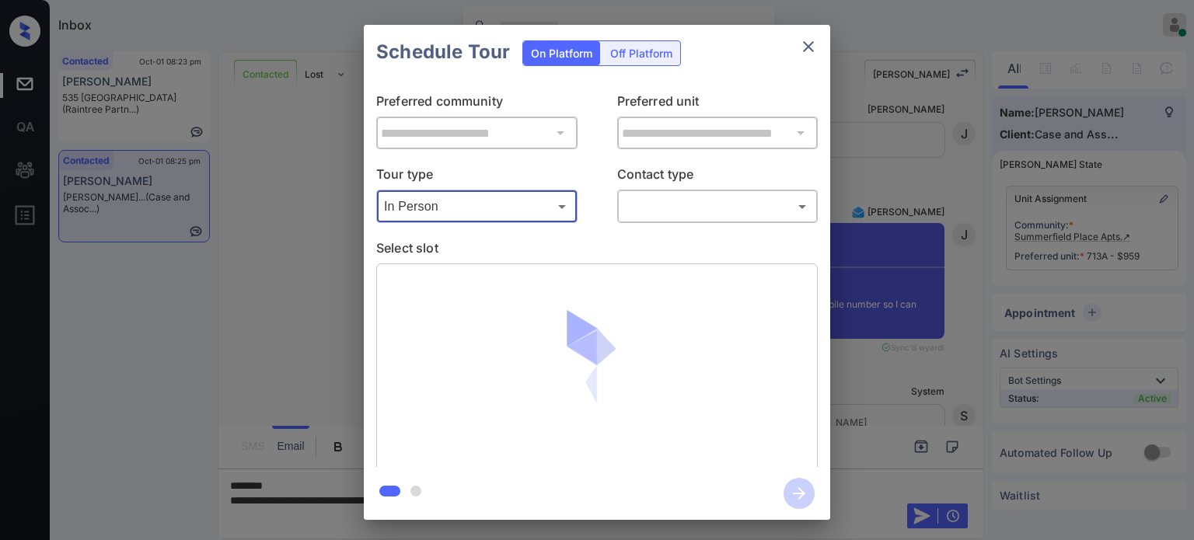
click at [633, 205] on body "Inbox [PERSON_NAME] Online Set yourself offline Set yourself on break Profile S…" at bounding box center [597, 270] width 1194 height 540
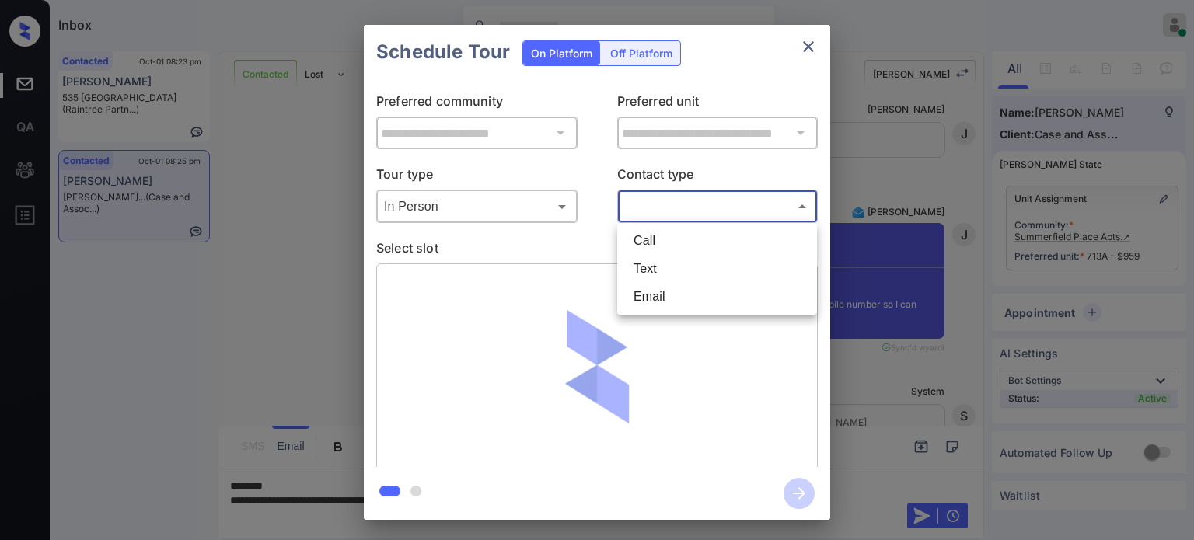
click at [650, 269] on li "Text" at bounding box center [717, 269] width 192 height 28
type input "****"
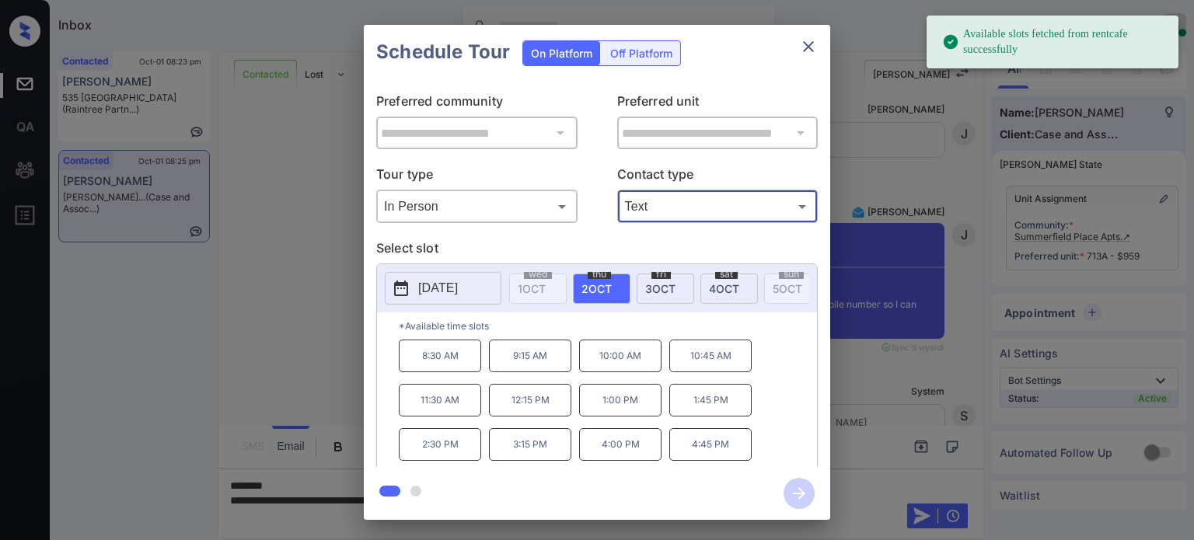
click at [643, 285] on div "[DATE]" at bounding box center [666, 289] width 58 height 30
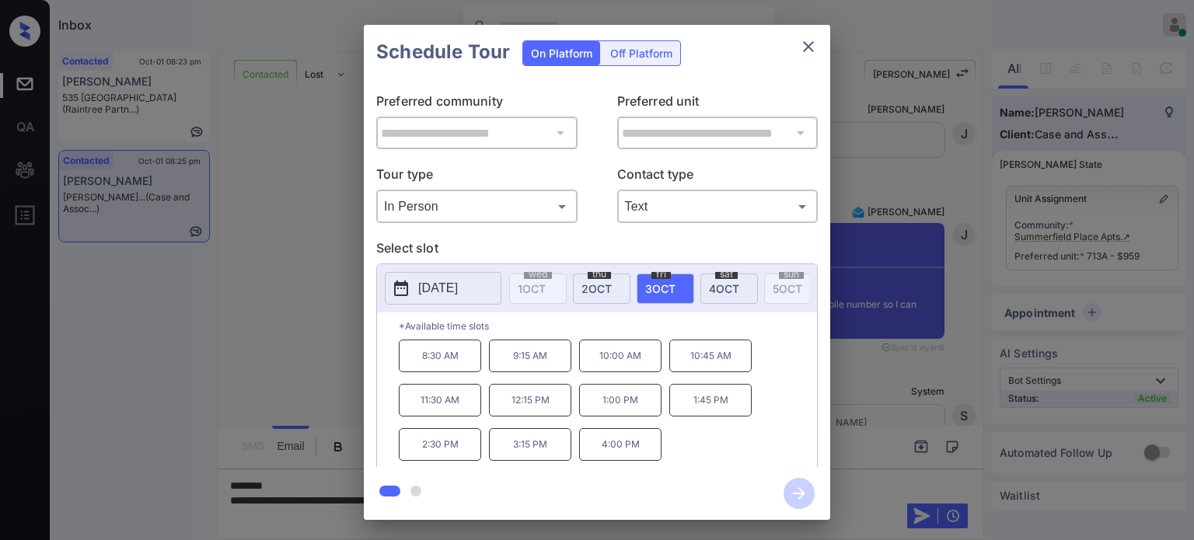
click at [825, 33] on div "Schedule Tour On Platform Off Platform" at bounding box center [597, 52] width 466 height 54
click at [811, 39] on icon "close" at bounding box center [808, 46] width 19 height 19
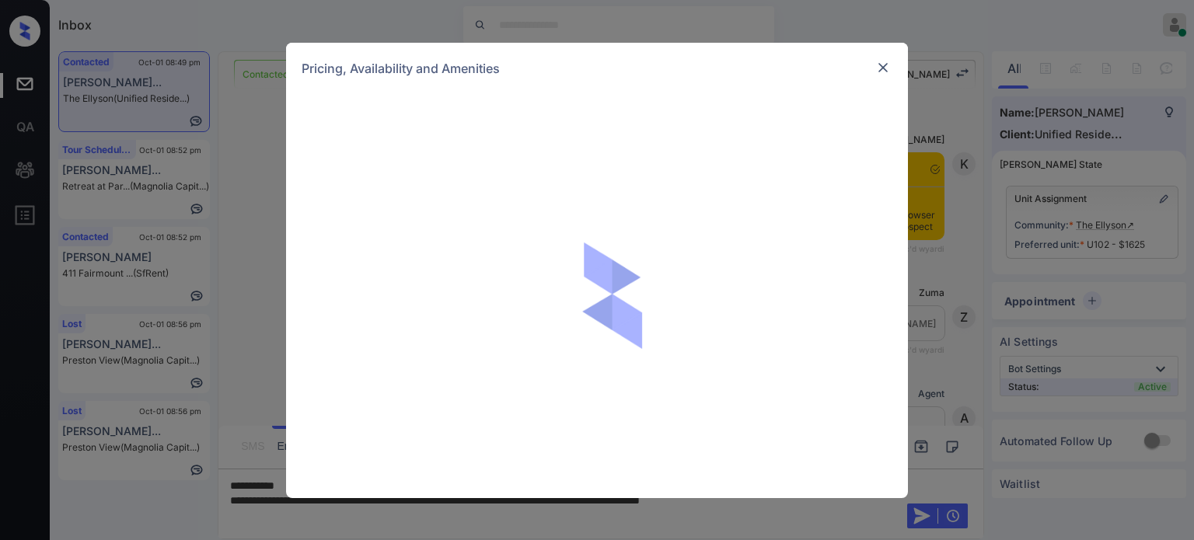
scroll to position [2230, 0]
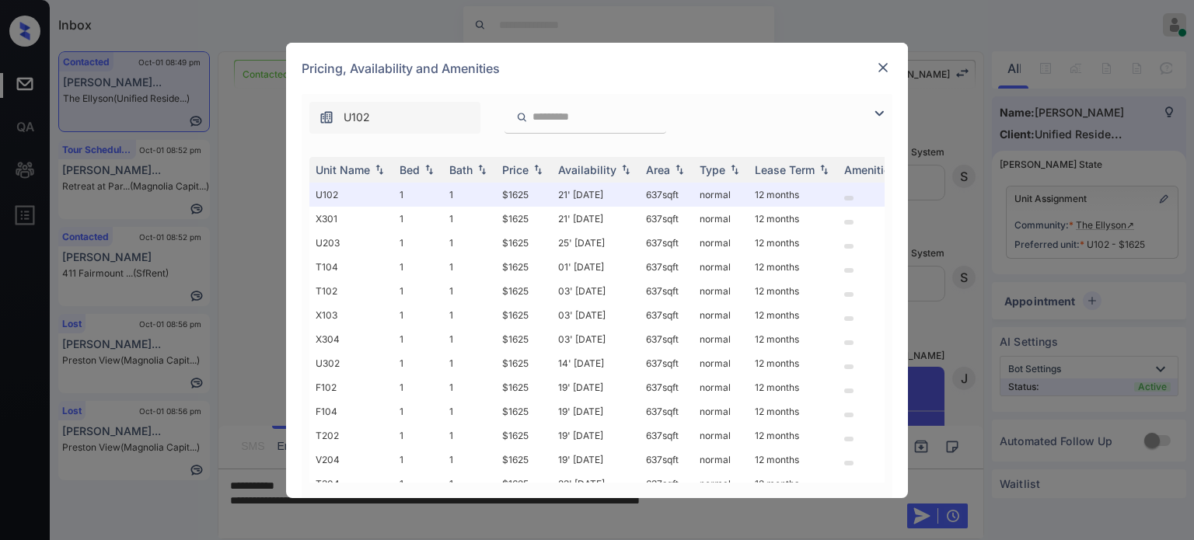
click at [888, 68] on img at bounding box center [883, 68] width 16 height 16
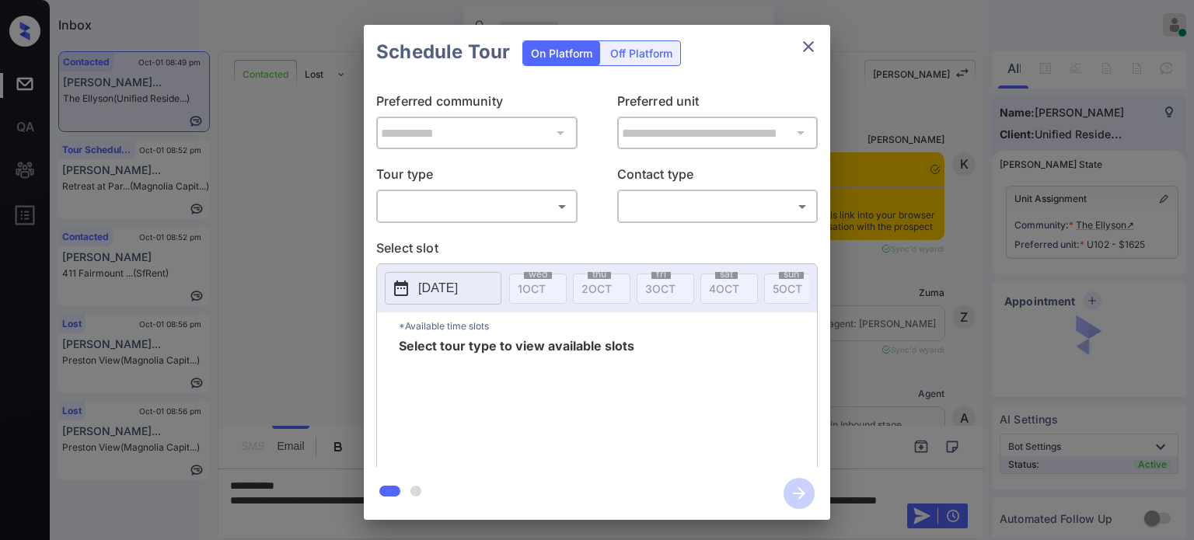
scroll to position [986, 0]
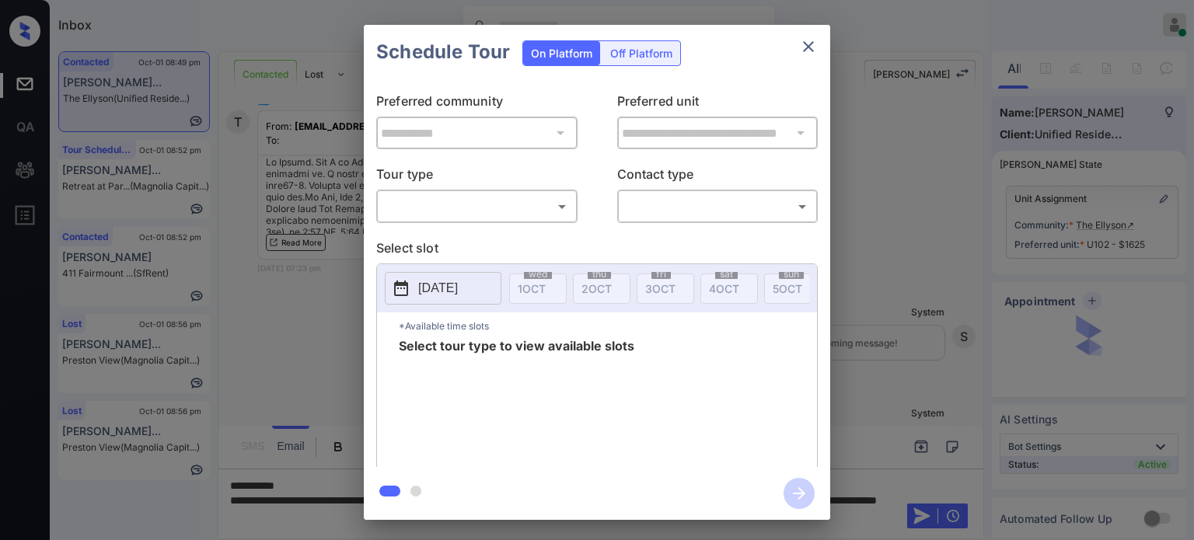
click at [499, 196] on body "Inbox Juan Carlos Manantan Online Set yourself offline Set yourself on break Pr…" at bounding box center [597, 270] width 1194 height 540
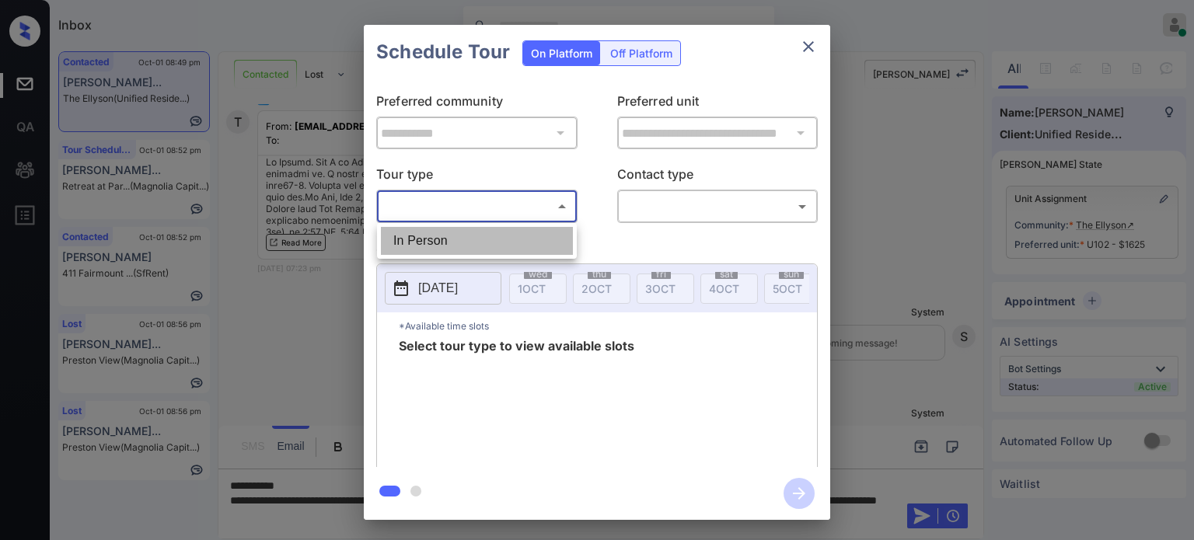
click at [473, 227] on li "In Person" at bounding box center [477, 241] width 192 height 28
type input "********"
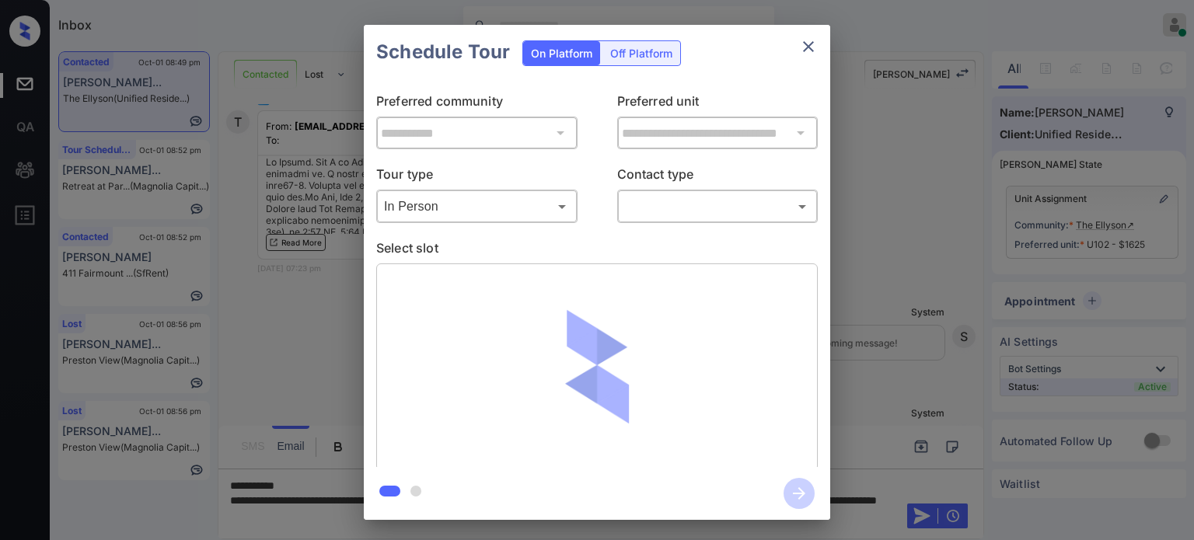
click at [662, 187] on p "Contact type" at bounding box center [717, 177] width 201 height 25
click at [663, 198] on body "Inbox Juan Carlos Manantan Online Set yourself offline Set yourself on break Pr…" at bounding box center [597, 270] width 1194 height 540
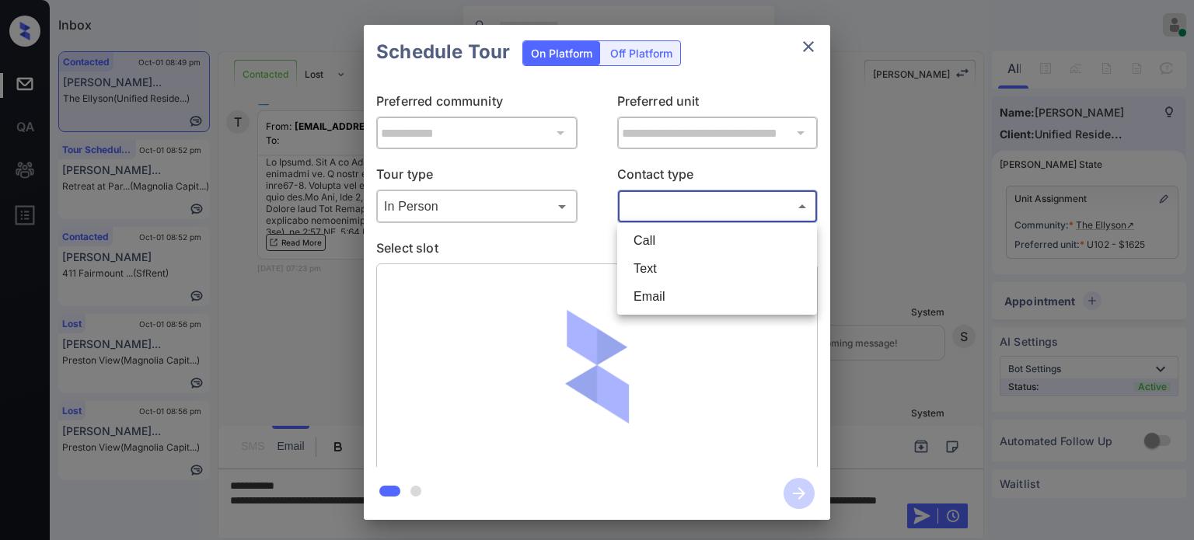
click at [647, 252] on li "Call" at bounding box center [717, 241] width 192 height 28
click at [658, 204] on body "Inbox Juan Carlos Manantan Online Set yourself offline Set yourself on break Pr…" at bounding box center [597, 270] width 1194 height 540
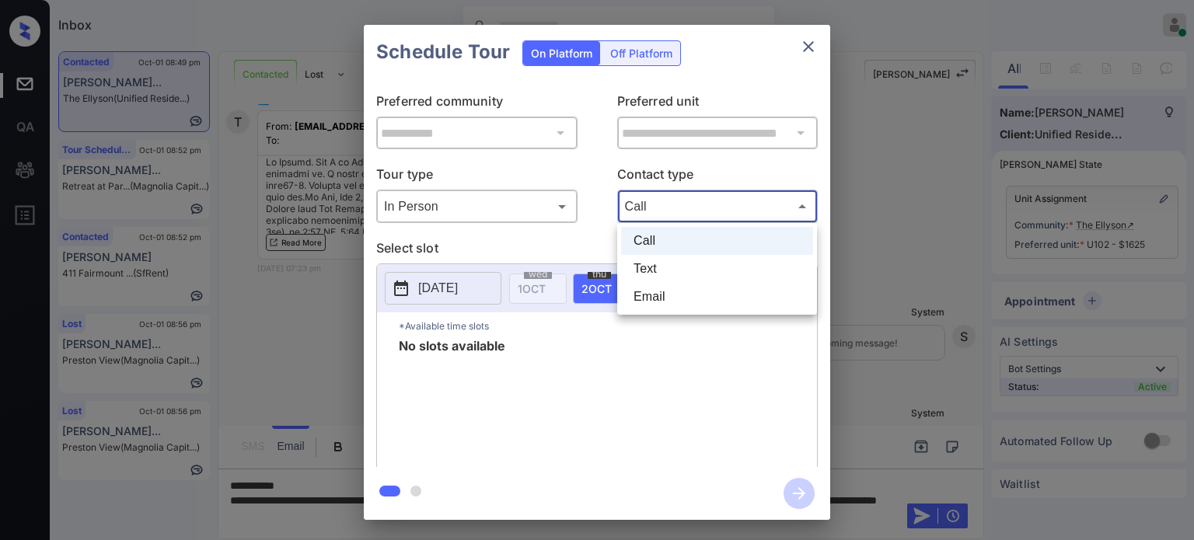
click at [644, 267] on li "Text" at bounding box center [717, 269] width 192 height 28
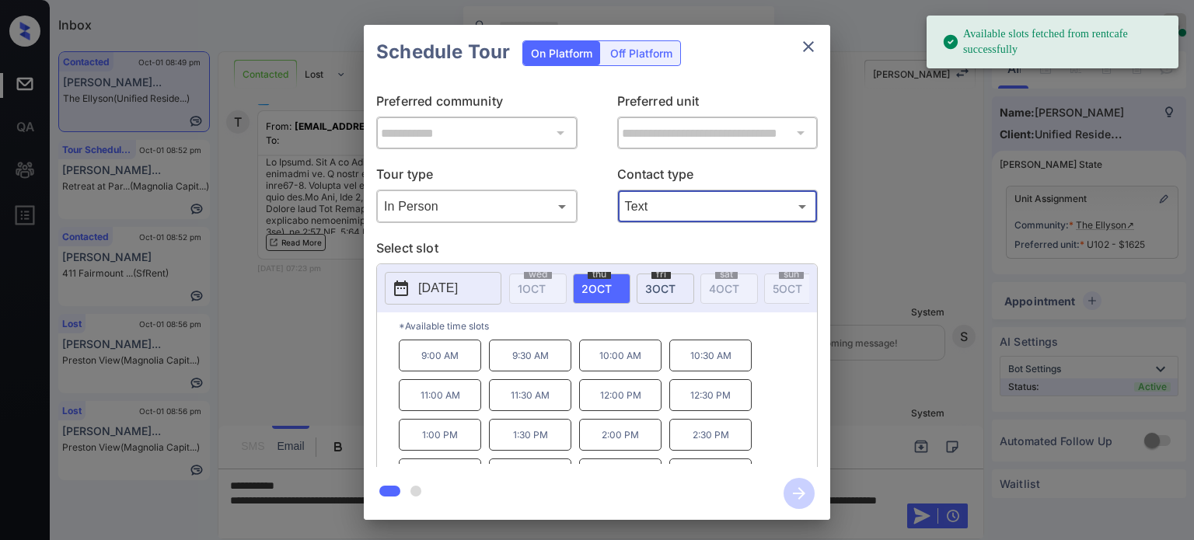
type input "****"
click at [661, 291] on span "3 OCT" at bounding box center [660, 288] width 30 height 13
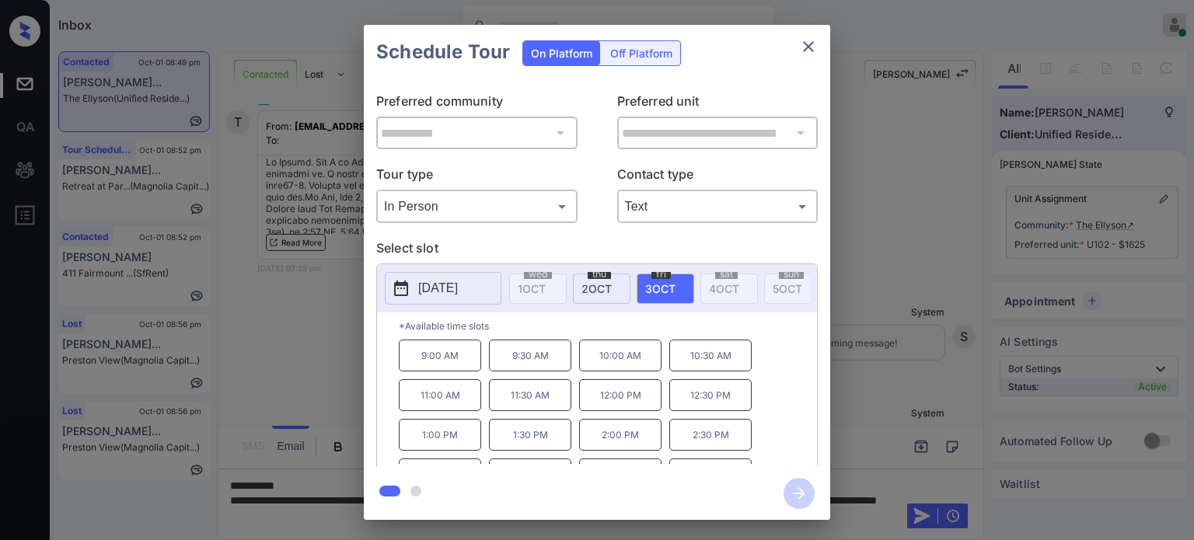
click at [814, 44] on icon "close" at bounding box center [808, 46] width 19 height 19
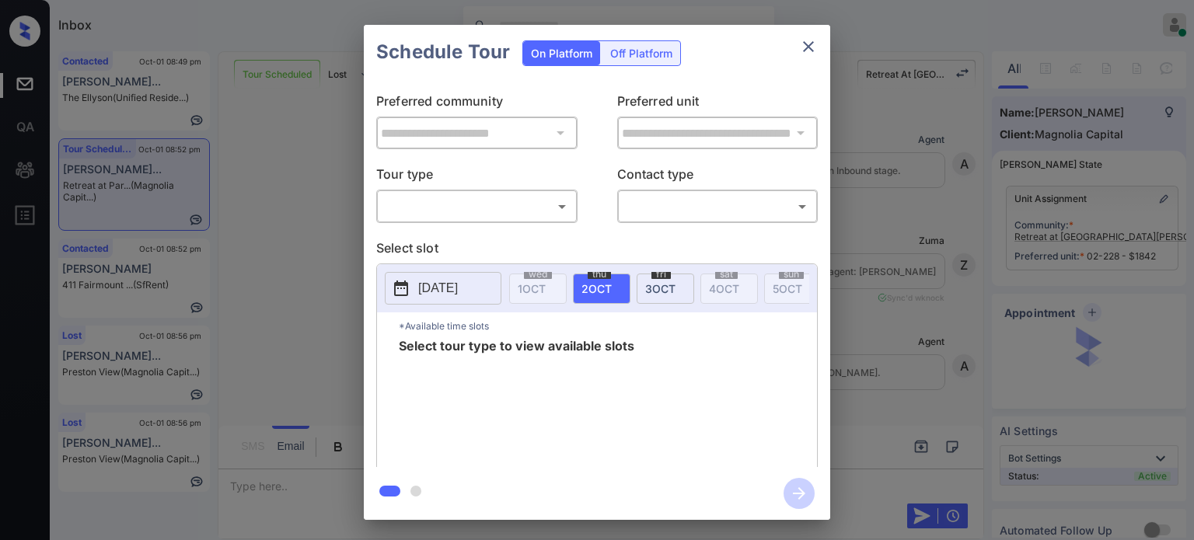
scroll to position [1894, 0]
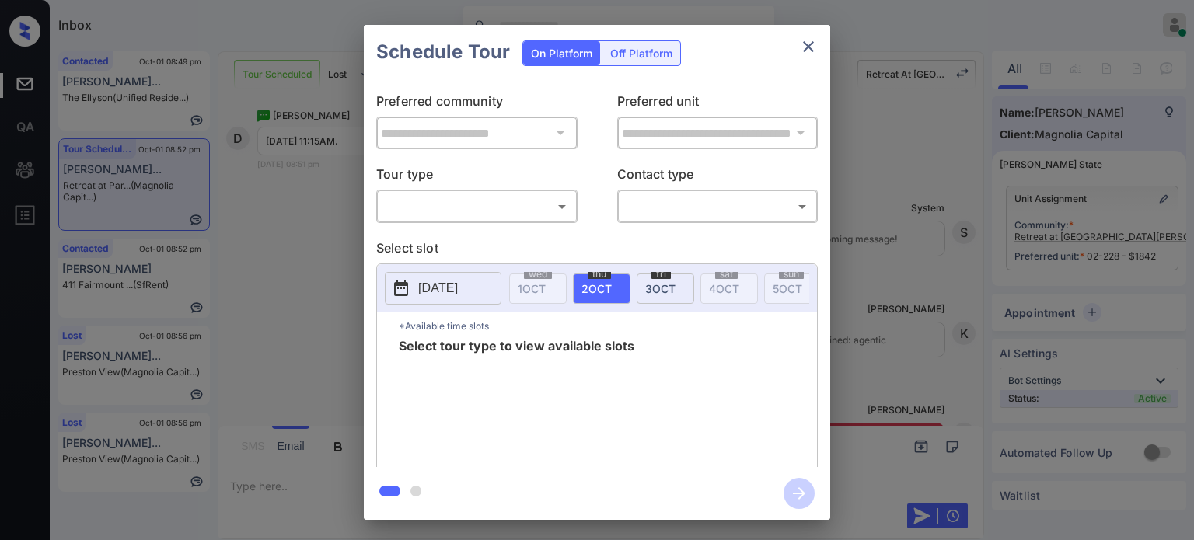
click at [532, 214] on body "Inbox [PERSON_NAME] Online Set yourself offline Set yourself on break Profile S…" at bounding box center [597, 270] width 1194 height 540
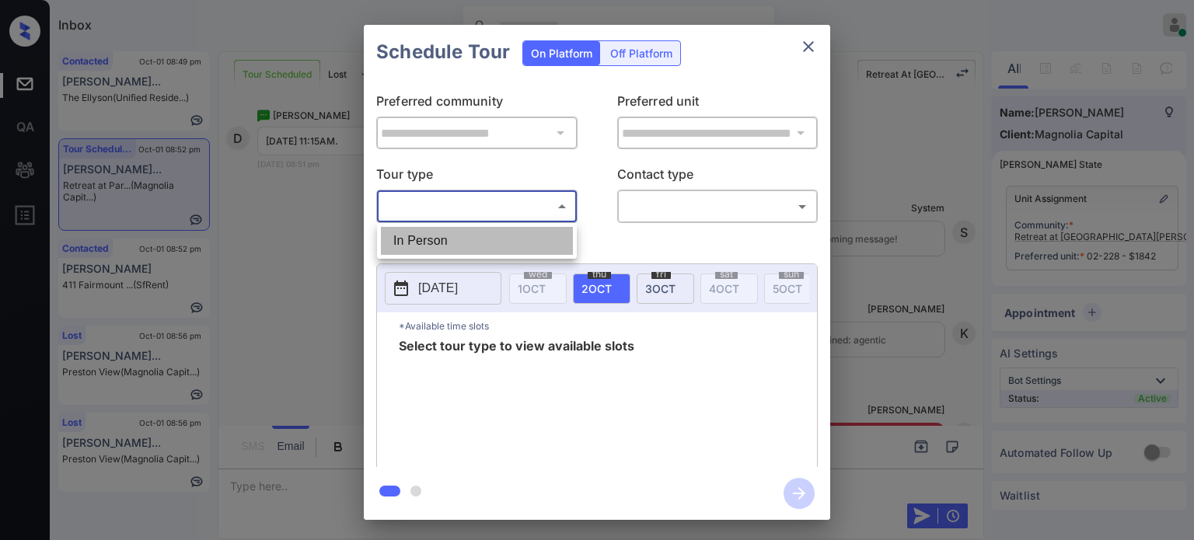
click at [491, 236] on li "In Person" at bounding box center [477, 241] width 192 height 28
type input "********"
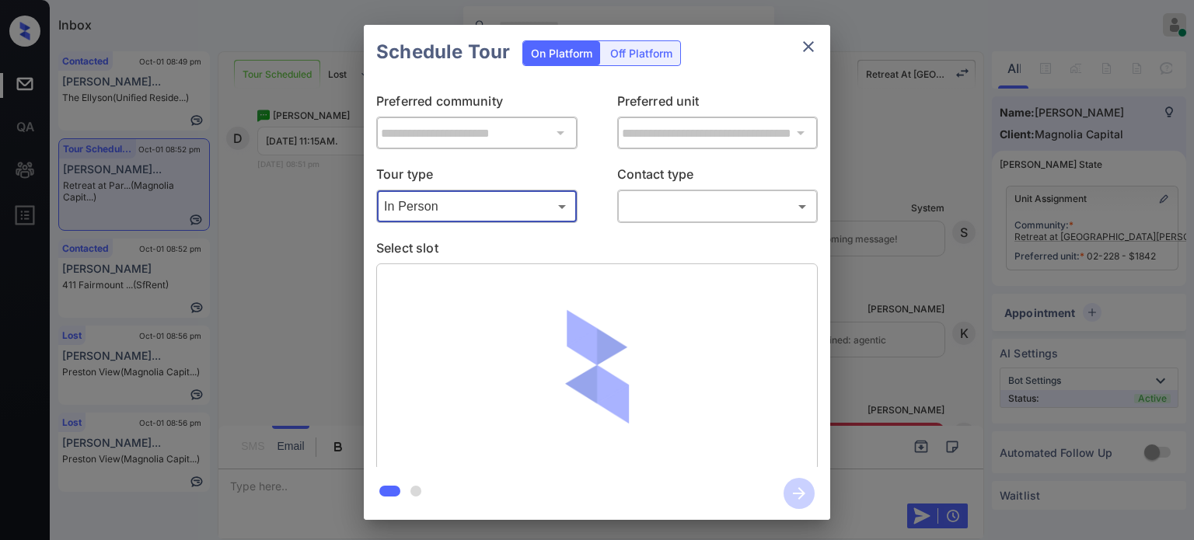
click at [696, 212] on body "Inbox [PERSON_NAME] Online Set yourself offline Set yourself on break Profile S…" at bounding box center [597, 270] width 1194 height 540
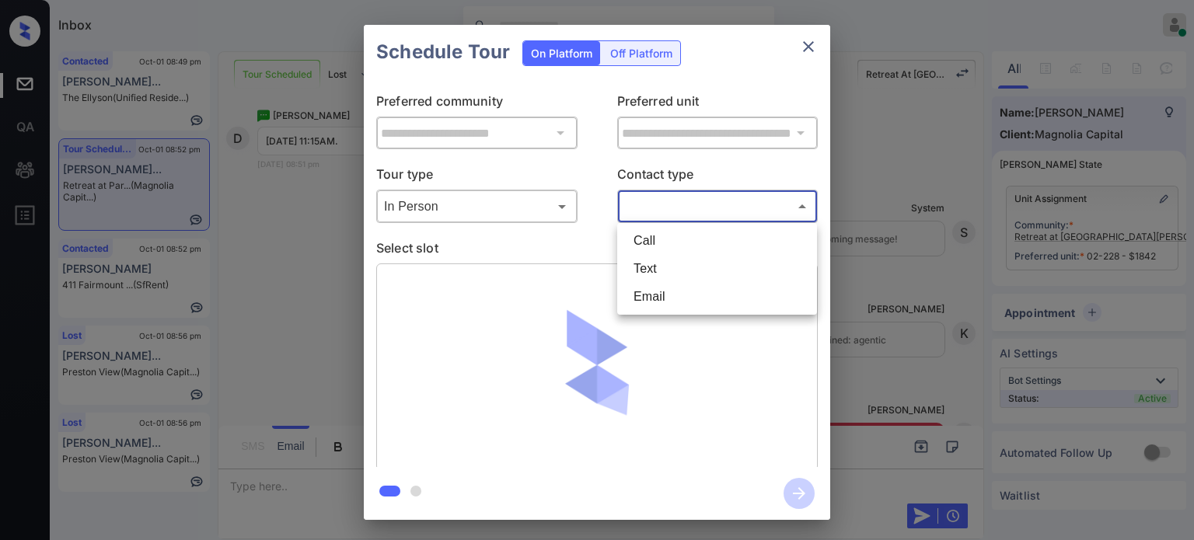
click at [663, 266] on li "Text" at bounding box center [717, 269] width 192 height 28
type input "****"
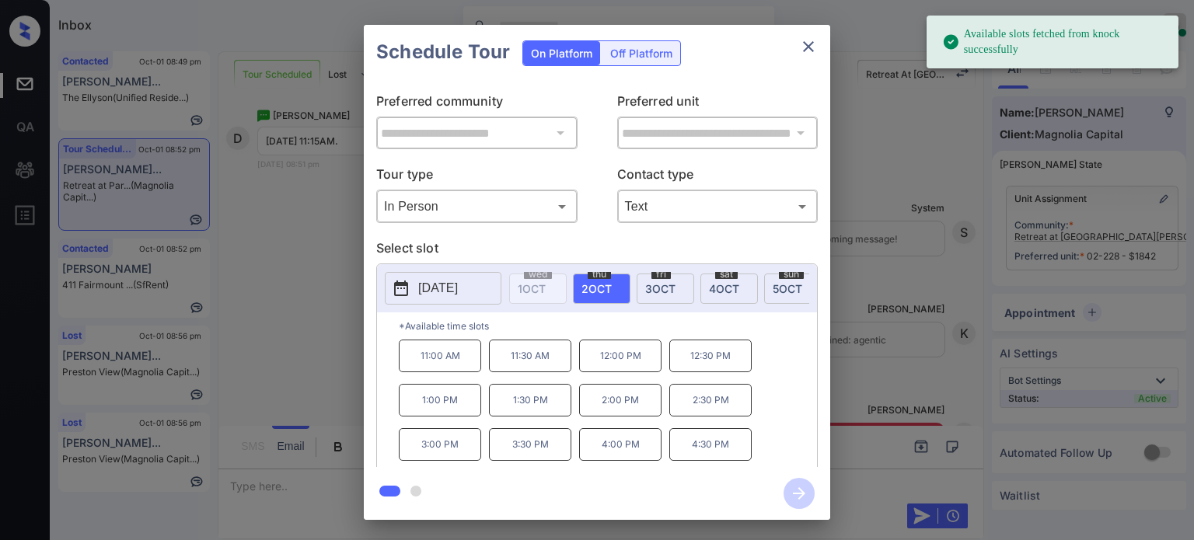
click at [724, 289] on span "[DATE]" at bounding box center [724, 288] width 30 height 13
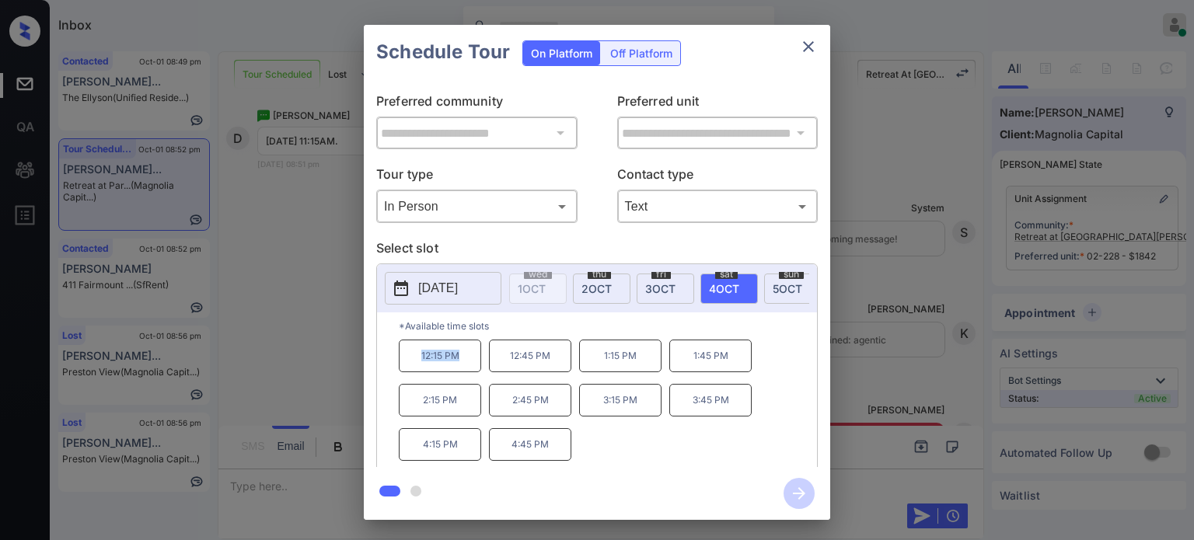
drag, startPoint x: 406, startPoint y: 369, endPoint x: 483, endPoint y: 368, distance: 77.0
click at [483, 368] on div "12:15 PM 12:45 PM 1:15 PM 1:45 PM 2:15 PM 2:45 PM 3:15 PM 3:45 PM 4:15 PM 4:45 …" at bounding box center [608, 402] width 418 height 124
copy p "12:15 PM"
click at [804, 40] on icon "close" at bounding box center [808, 46] width 19 height 19
